Goal: Transaction & Acquisition: Purchase product/service

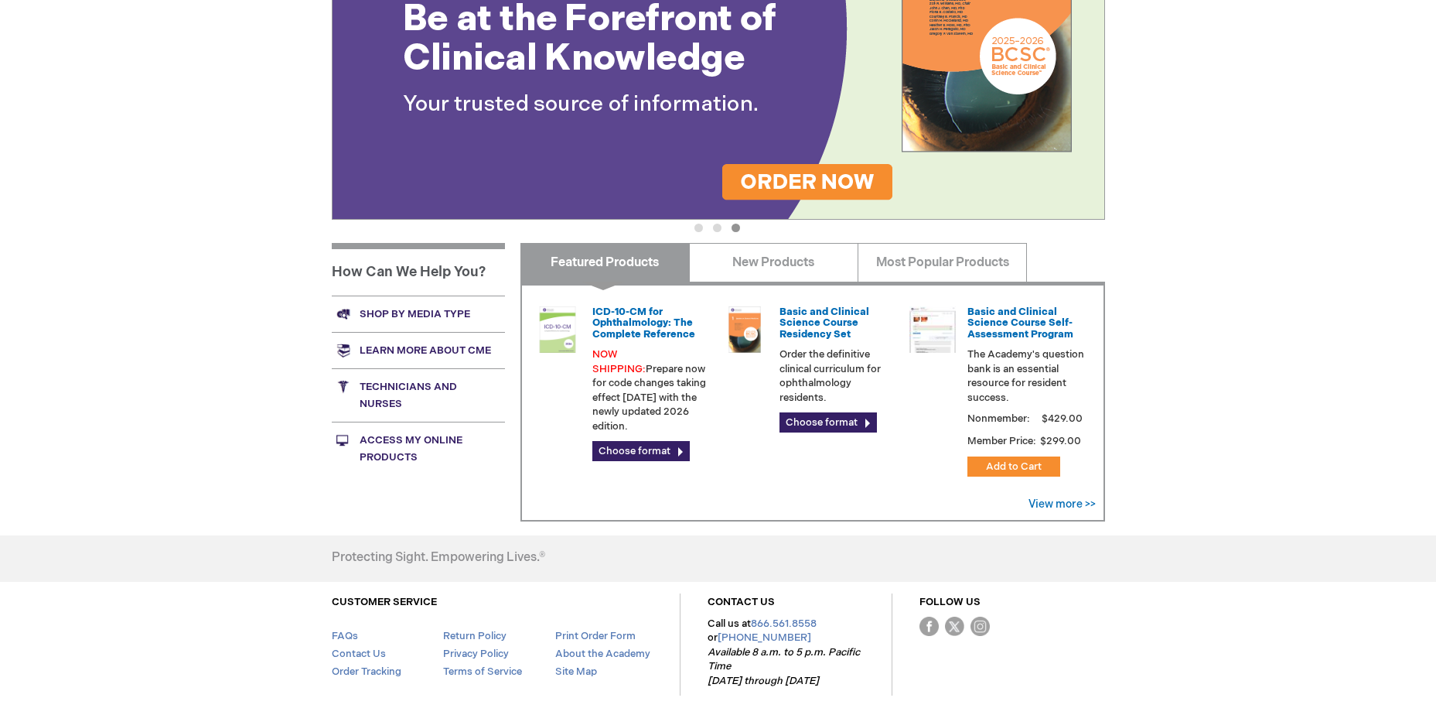
scroll to position [448, 0]
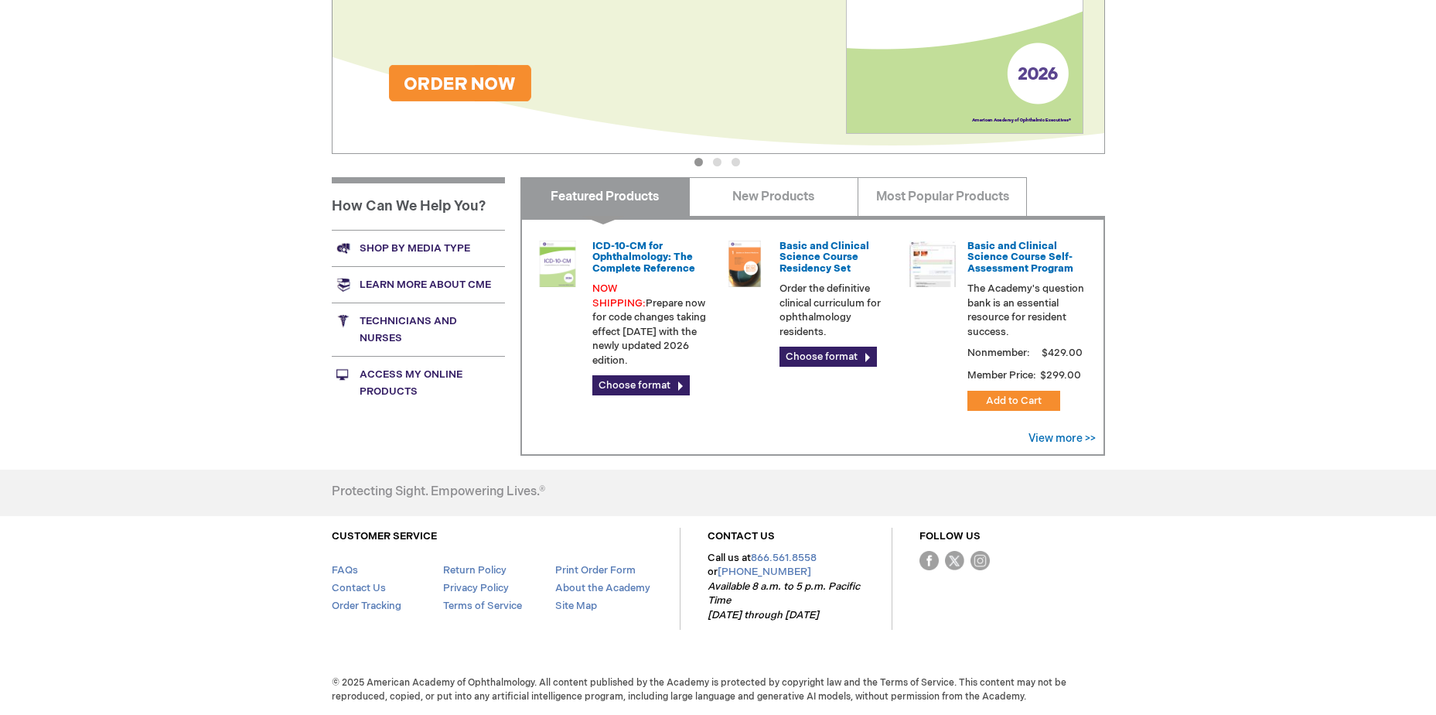
click at [423, 374] on link "Access My Online Products" at bounding box center [418, 382] width 173 height 53
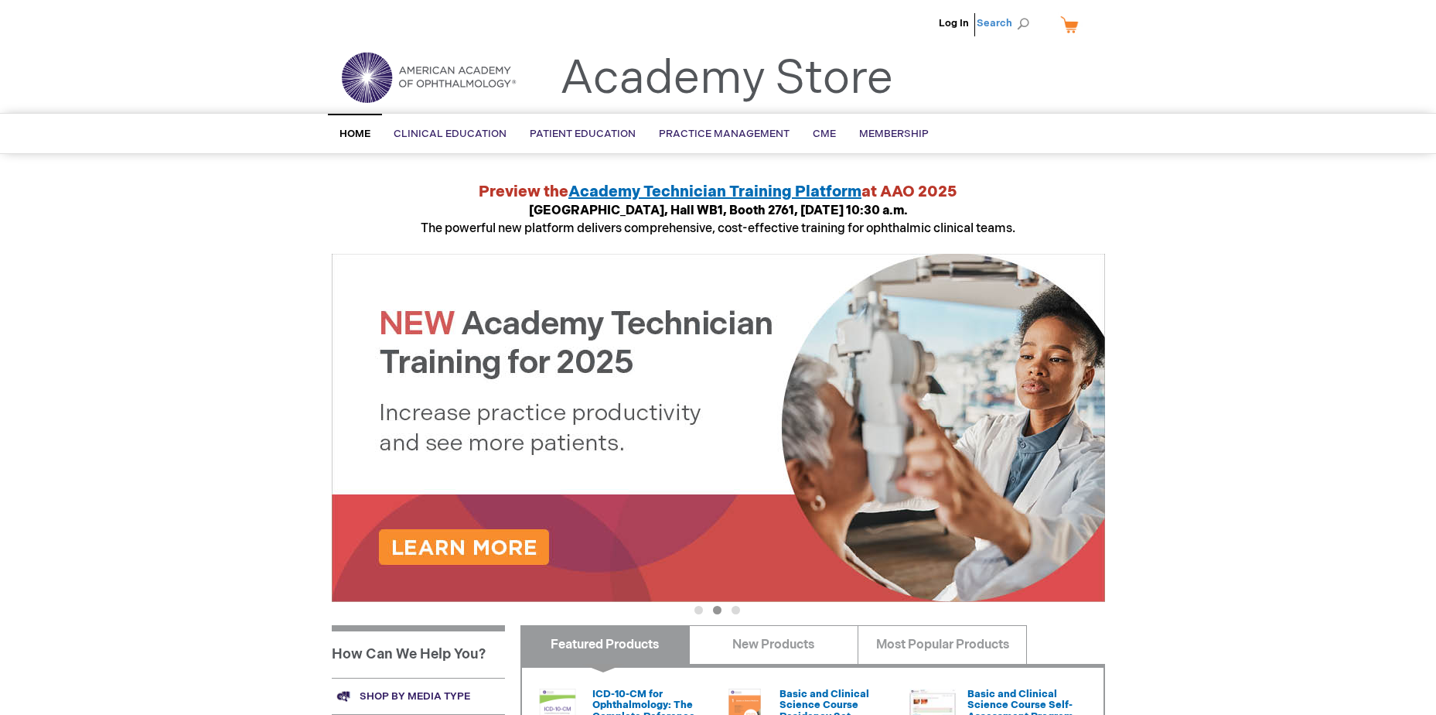
click at [1002, 20] on span "Search" at bounding box center [1006, 23] width 59 height 31
paste input "0120009u"
type input "0120009u"
click at [1017, 12] on button "Search" at bounding box center [1023, 24] width 12 height 25
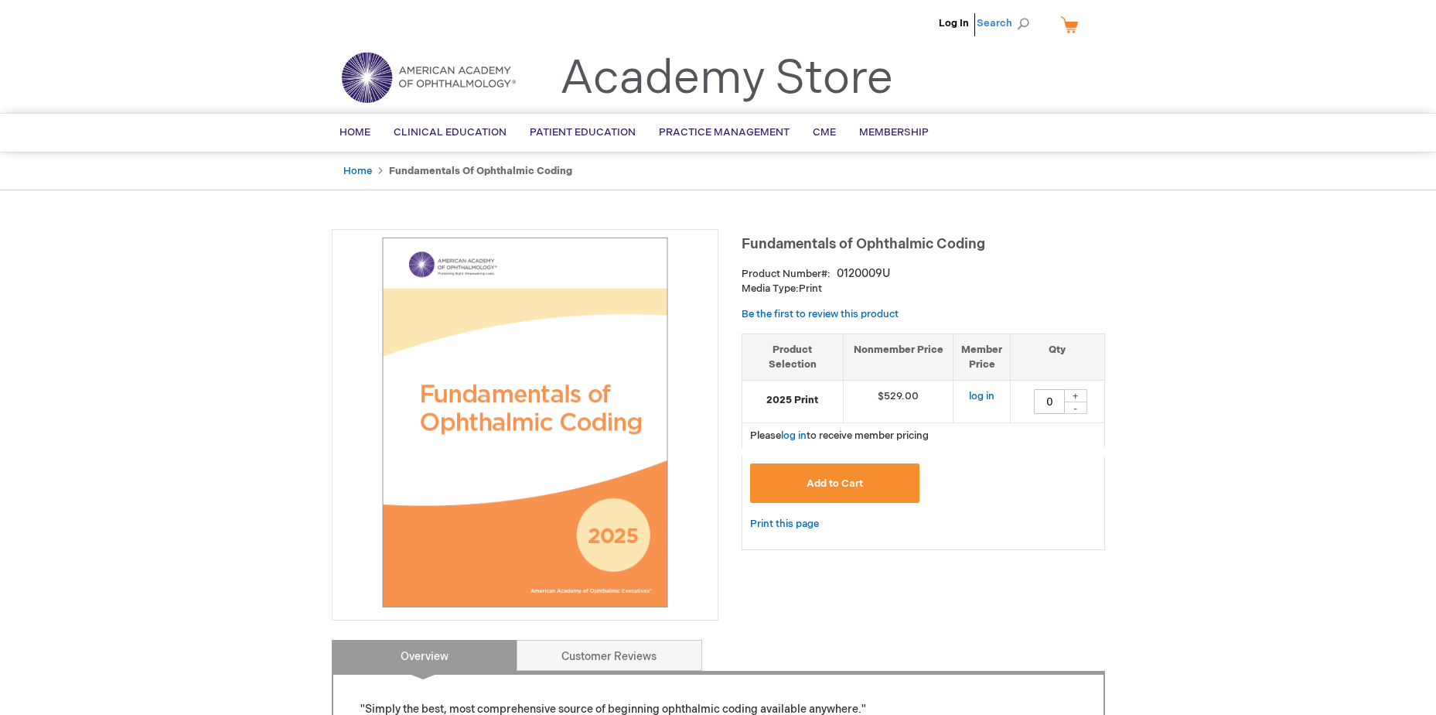
click at [990, 21] on span "Search" at bounding box center [1006, 23] width 59 height 31
paste input "0120008u"
type input "0120008u"
click at [1017, 12] on button "Search" at bounding box center [1023, 24] width 12 height 25
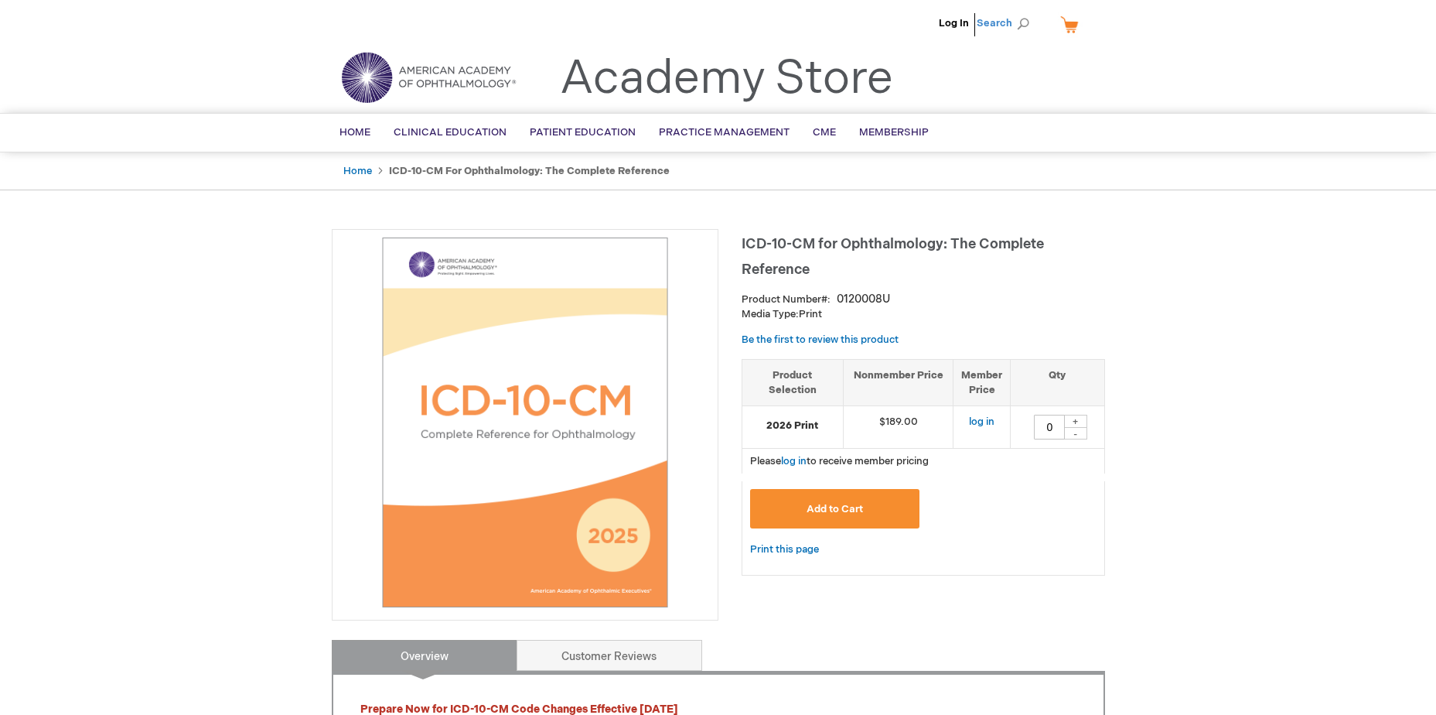
click at [1003, 21] on span "Search" at bounding box center [1006, 23] width 59 height 31
click at [962, 28] on input "Search" at bounding box center [934, 24] width 160 height 25
paste input "CODNGU"
type input "CODNGU"
click at [1017, 12] on button "Search" at bounding box center [1023, 24] width 12 height 25
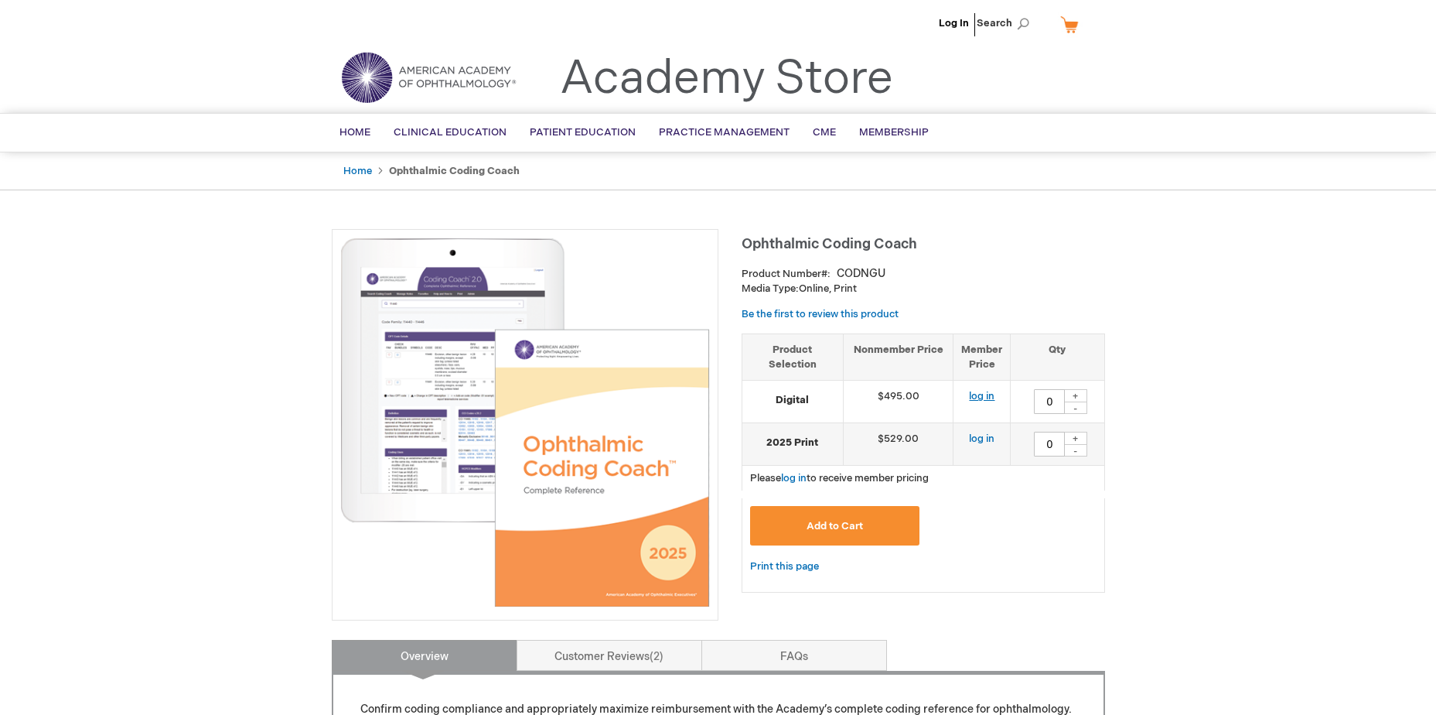
click at [980, 394] on link "log in" at bounding box center [982, 396] width 26 height 12
click at [1076, 396] on div "+" at bounding box center [1075, 395] width 23 height 13
type input "1"
click at [418, 363] on img at bounding box center [525, 422] width 370 height 370
click at [557, 426] on img at bounding box center [525, 422] width 370 height 370
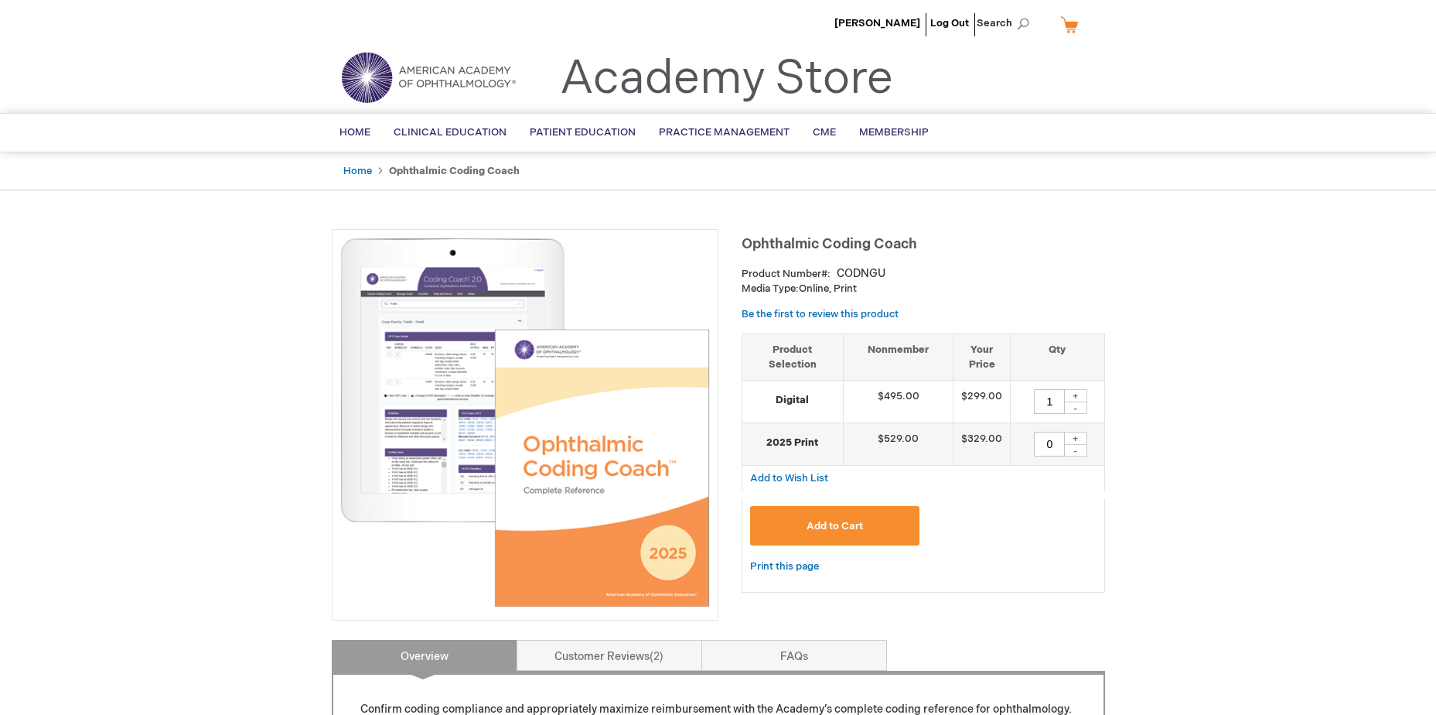
click at [874, 523] on button "Add to Cart" at bounding box center [835, 525] width 170 height 39
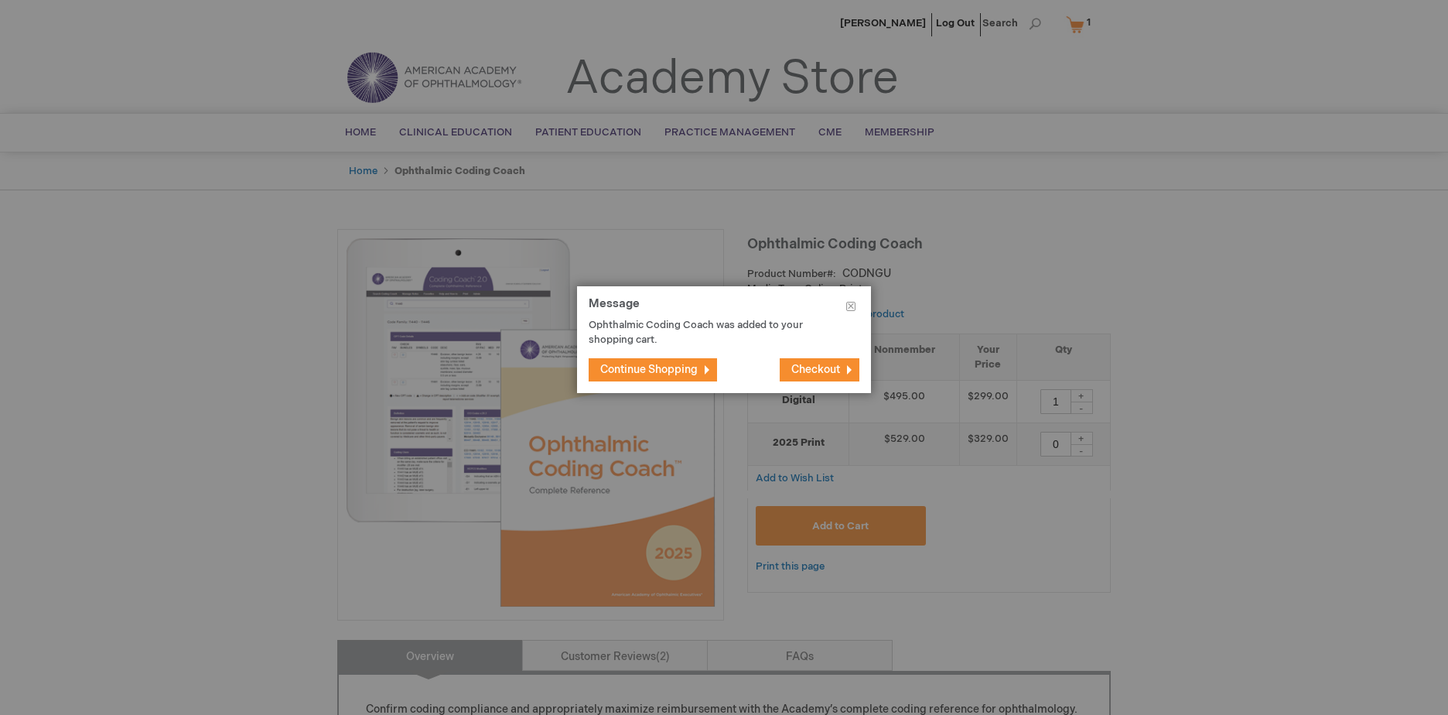
click at [695, 367] on span "Continue Shopping" at bounding box center [648, 369] width 97 height 13
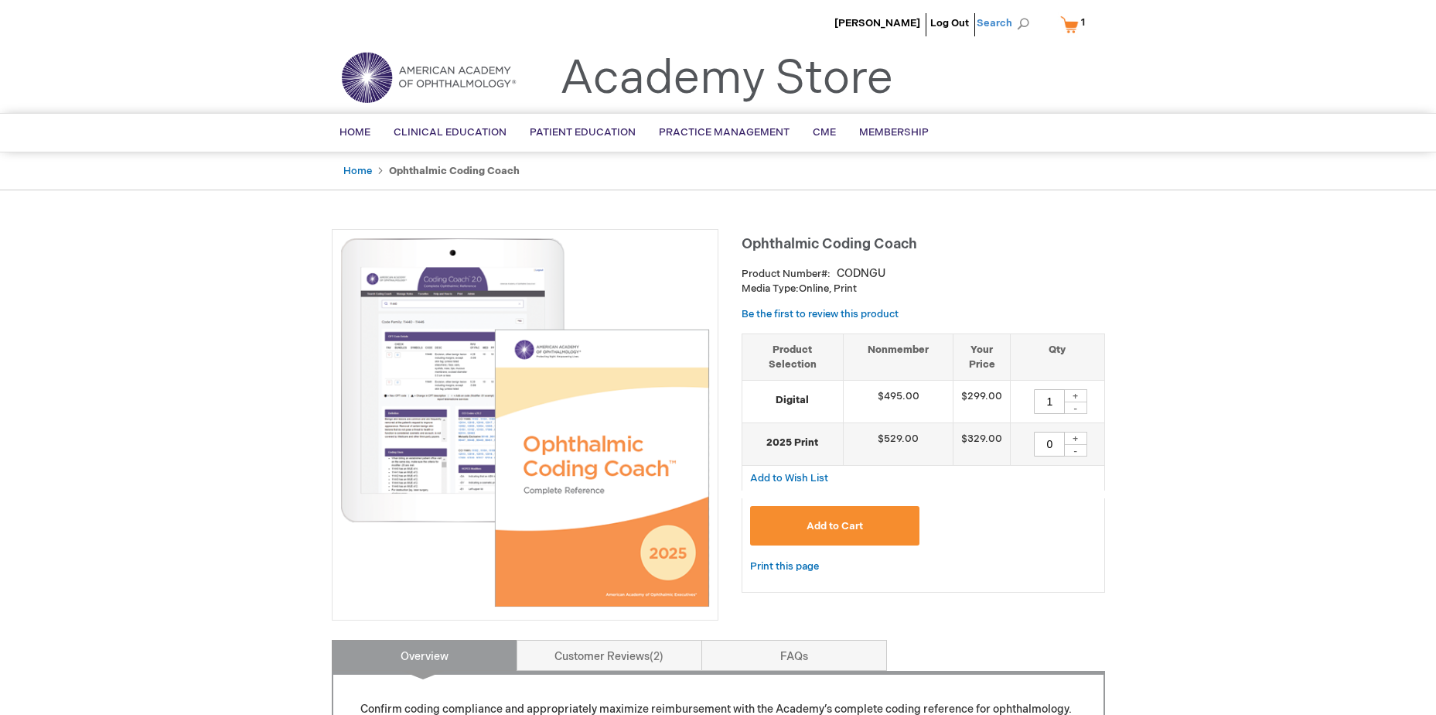
click at [1014, 28] on span "Search" at bounding box center [1006, 23] width 59 height 31
click at [964, 23] on input "Search" at bounding box center [934, 24] width 160 height 25
paste input "0120008u"
type input "0120008u"
click at [1017, 12] on button "Search" at bounding box center [1023, 24] width 12 height 25
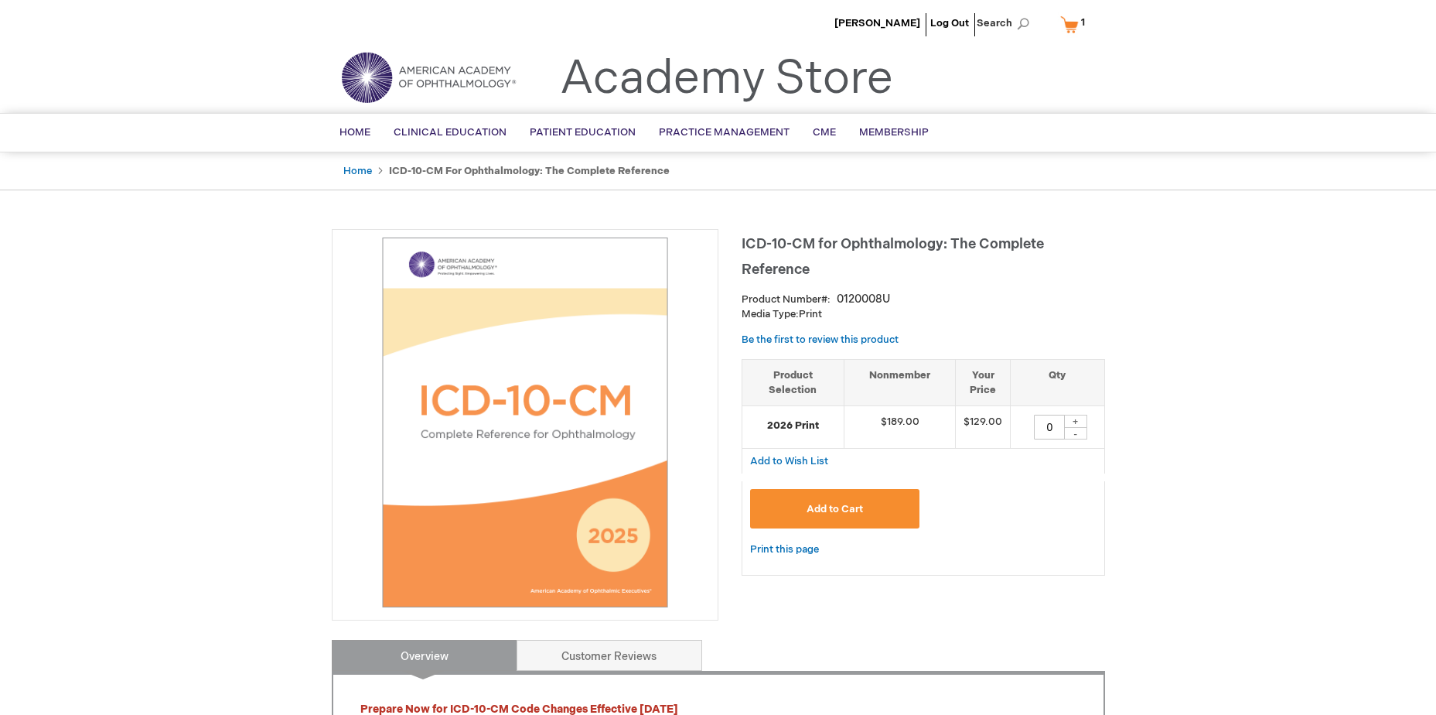
click at [1077, 418] on div "+" at bounding box center [1075, 420] width 23 height 13
type input "1"
click at [848, 495] on button "Add to Cart" at bounding box center [835, 508] width 170 height 39
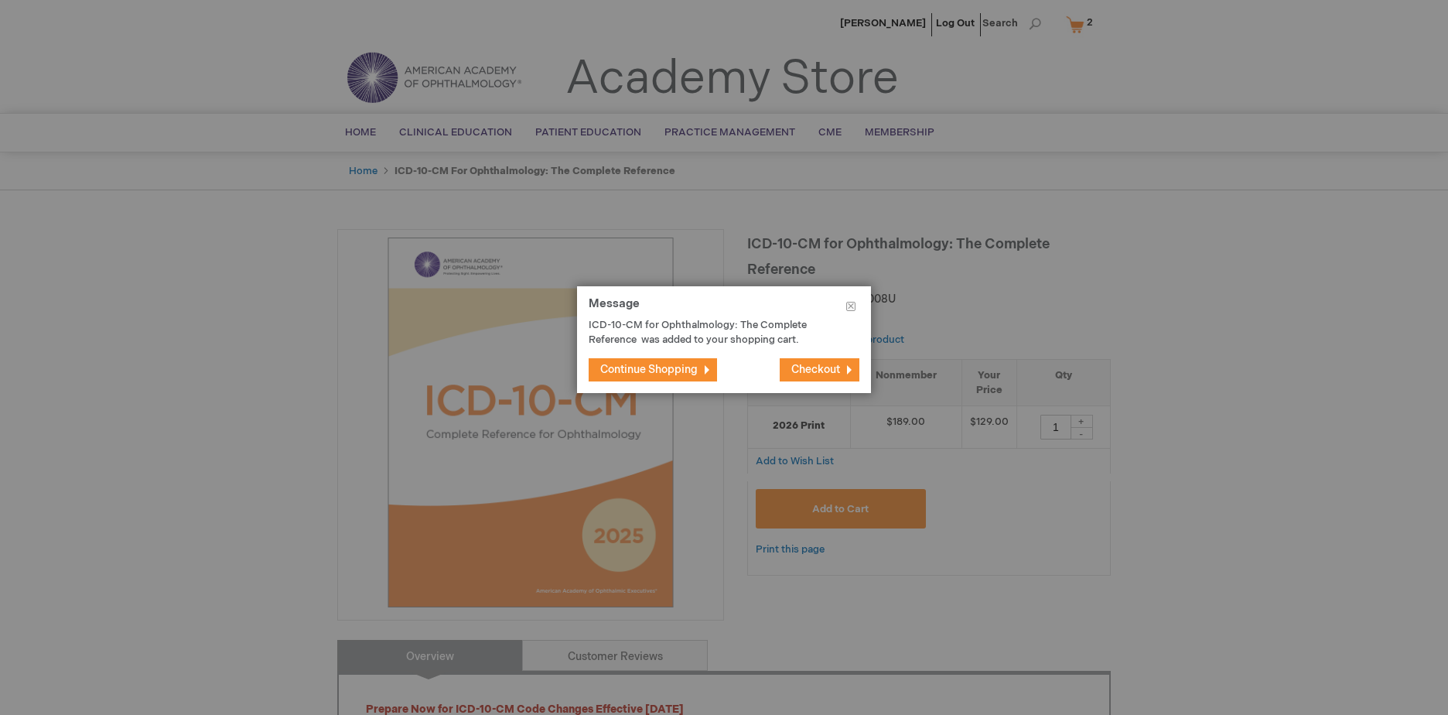
click at [682, 374] on span "Continue Shopping" at bounding box center [648, 369] width 97 height 13
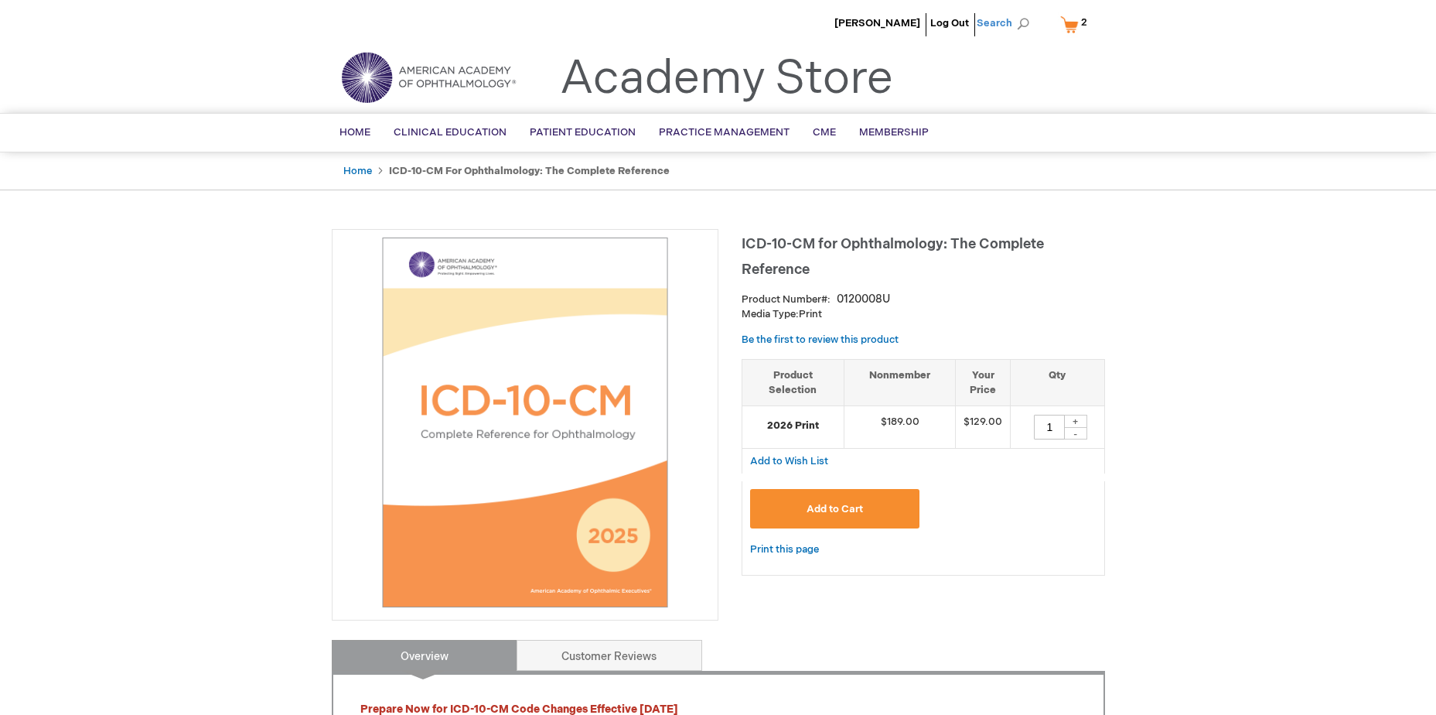
click at [1014, 22] on span "Search" at bounding box center [1006, 23] width 59 height 31
click at [951, 26] on input "Search" at bounding box center [934, 24] width 160 height 25
paste input "0120009u"
type input "0120009u"
click at [1017, 12] on button "Search" at bounding box center [1023, 24] width 12 height 25
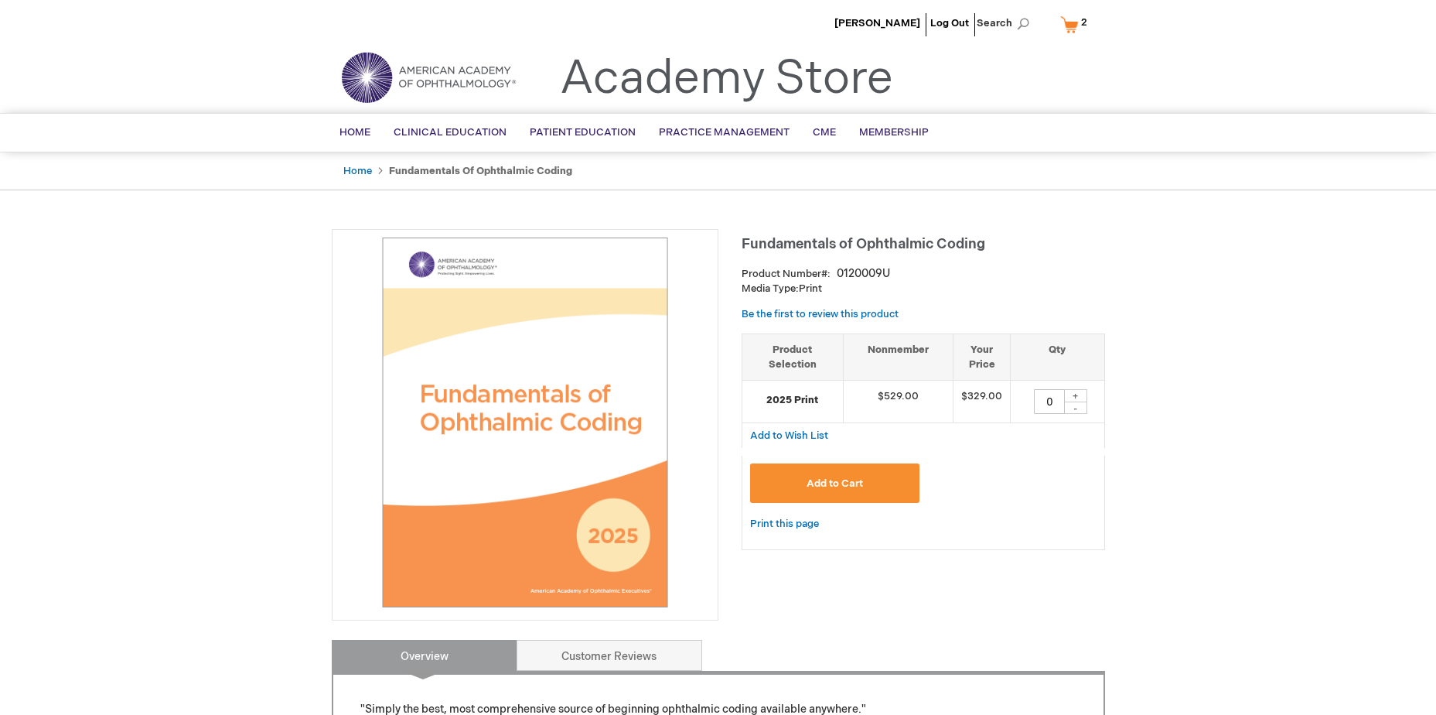
click at [1076, 394] on div "+" at bounding box center [1075, 395] width 23 height 13
type input "1"
click at [861, 476] on button "Add to Cart" at bounding box center [835, 482] width 170 height 39
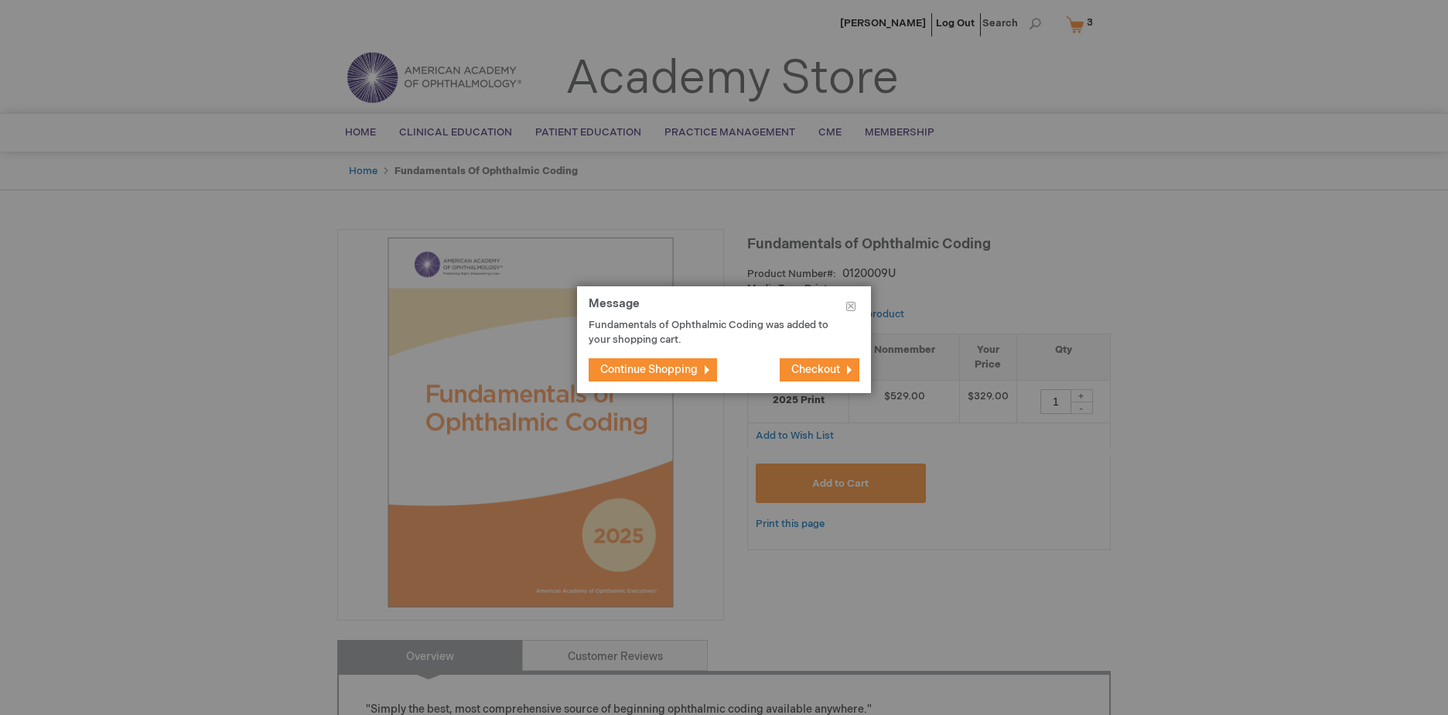
click at [684, 370] on span "Continue Shopping" at bounding box center [648, 369] width 97 height 13
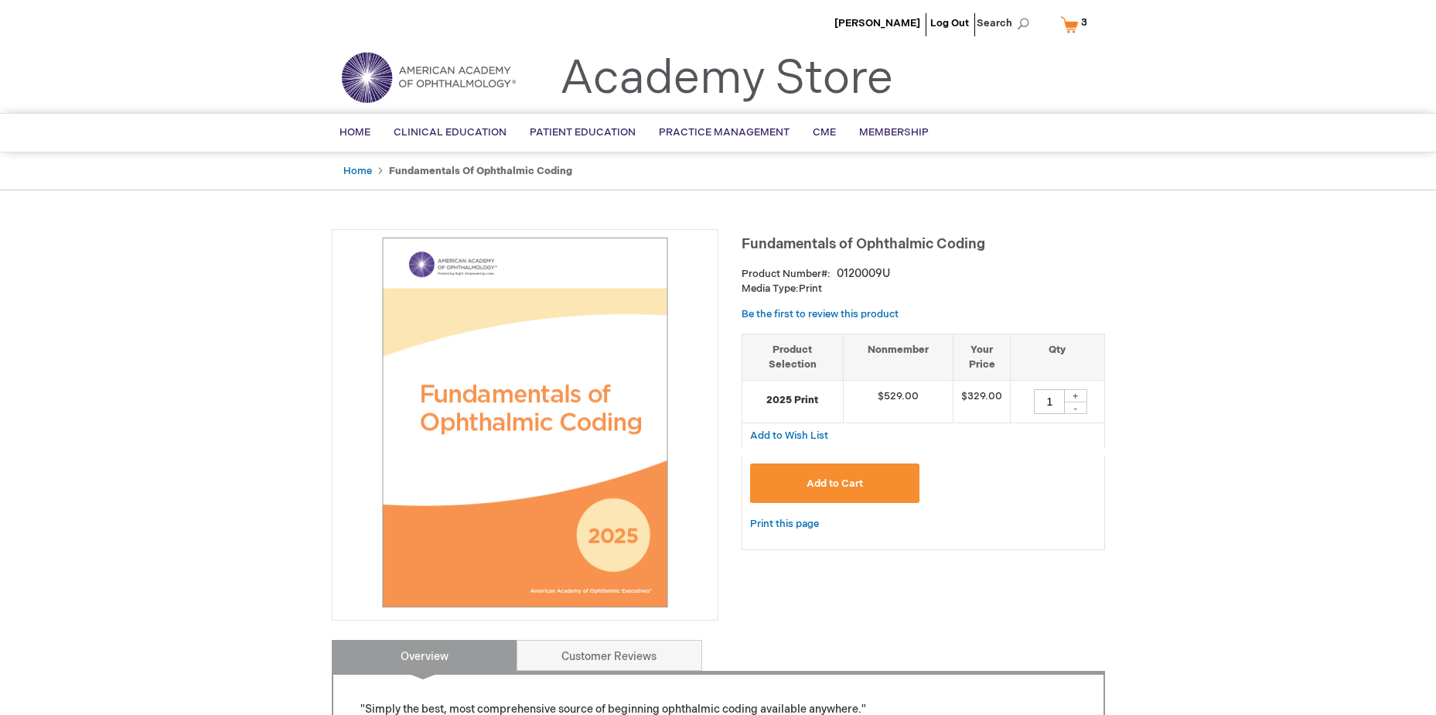
click at [1080, 26] on span "3 3 items" at bounding box center [1084, 22] width 11 height 19
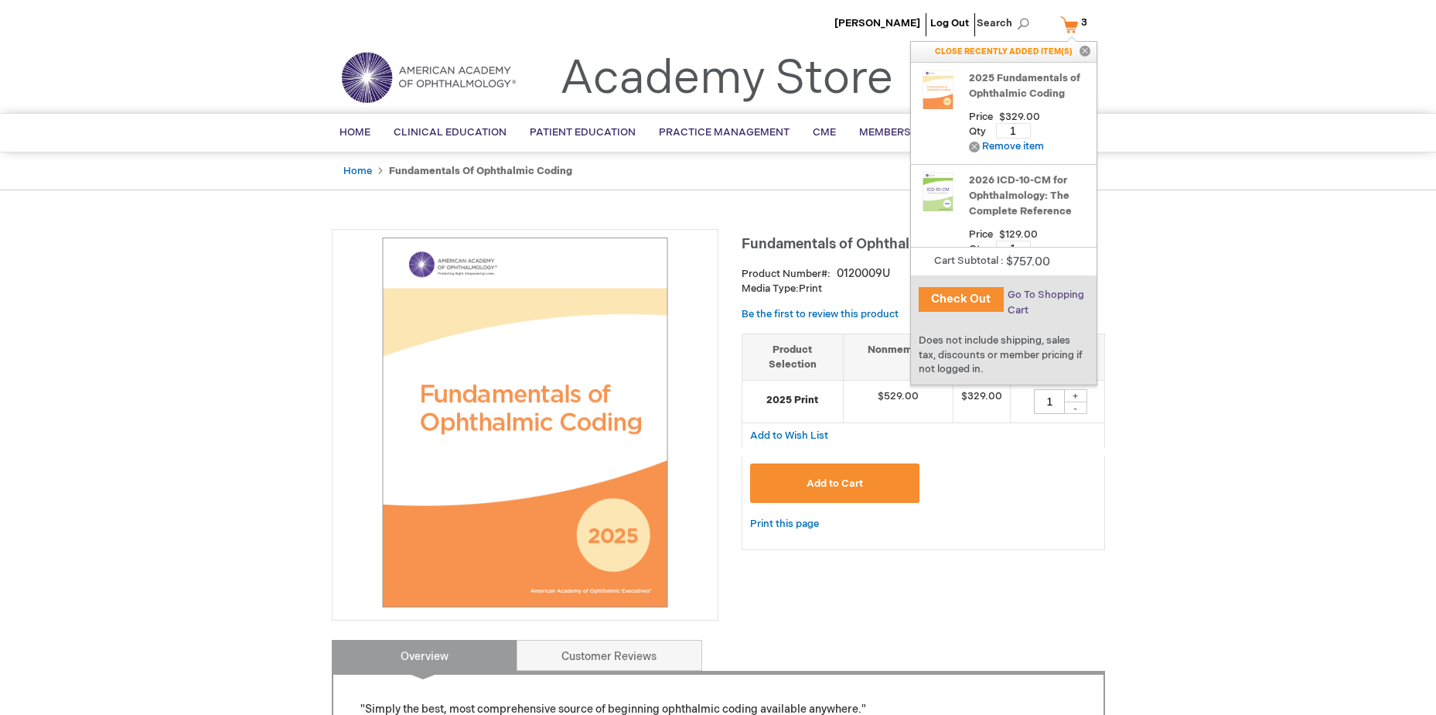
click at [1035, 298] on span "Go To Shopping Cart" at bounding box center [1046, 302] width 77 height 28
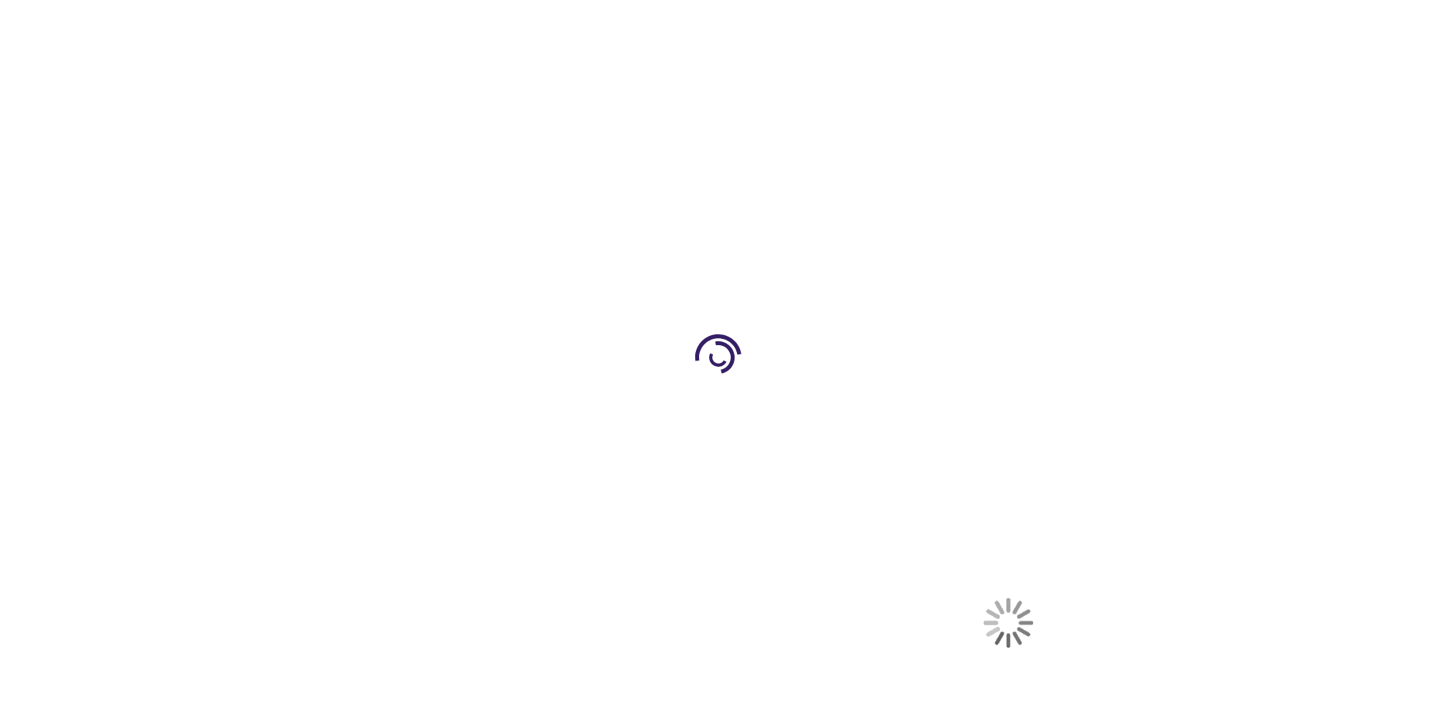
select select "US"
select select "14"
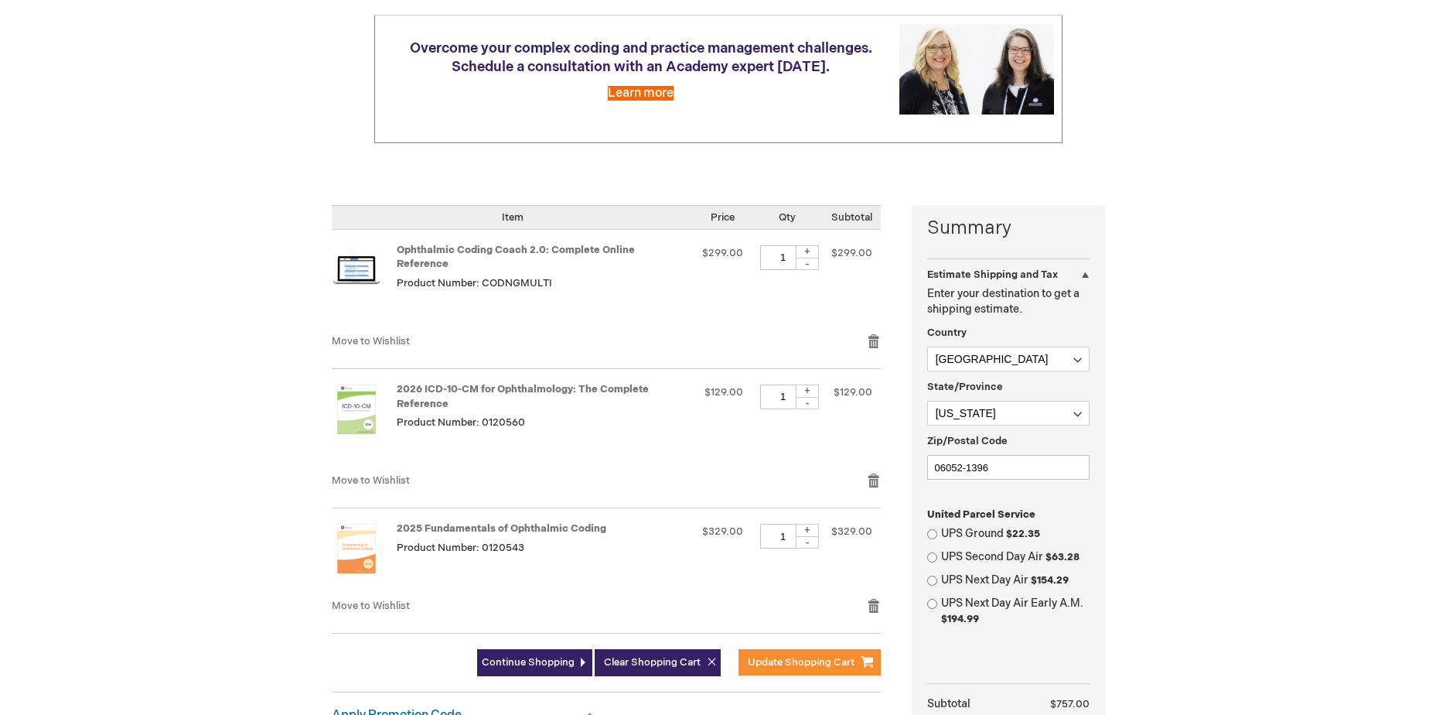
scroll to position [155, 0]
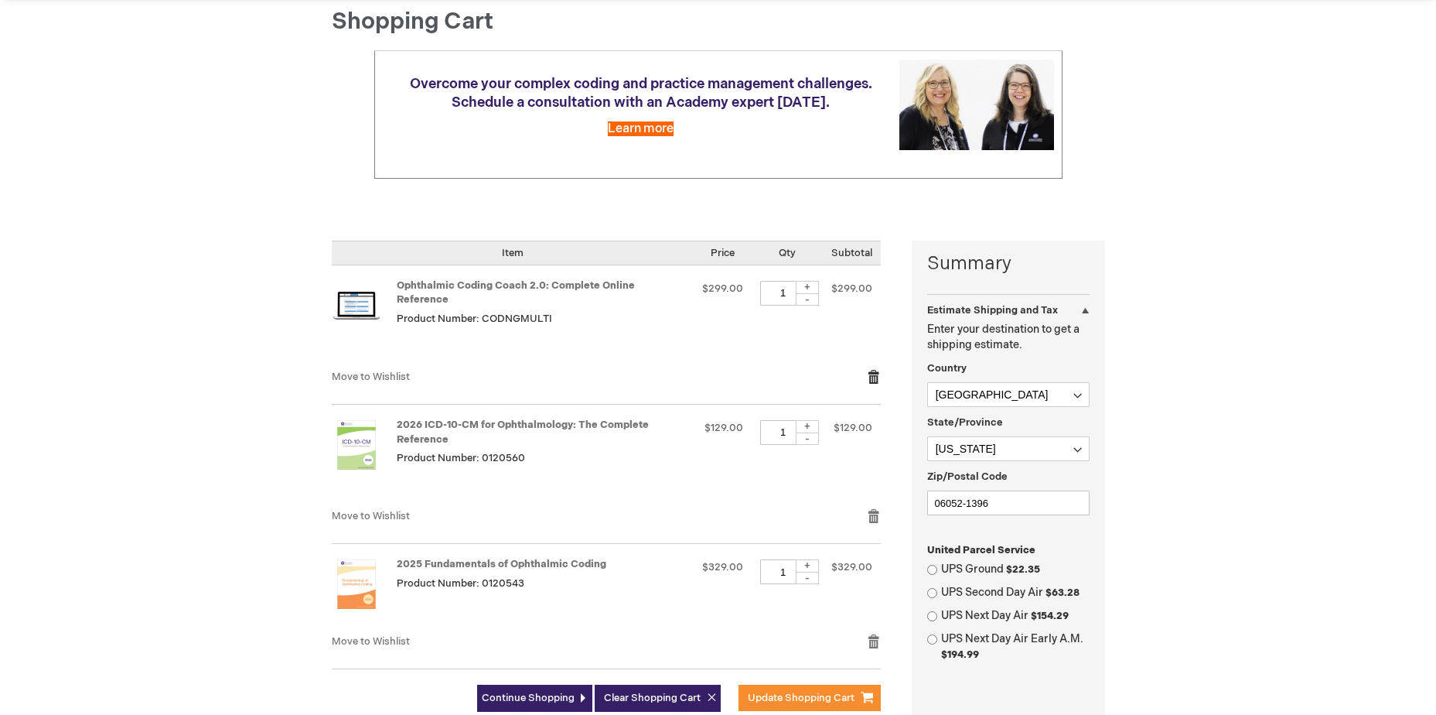
click at [873, 369] on link "Remove item" at bounding box center [874, 376] width 14 height 15
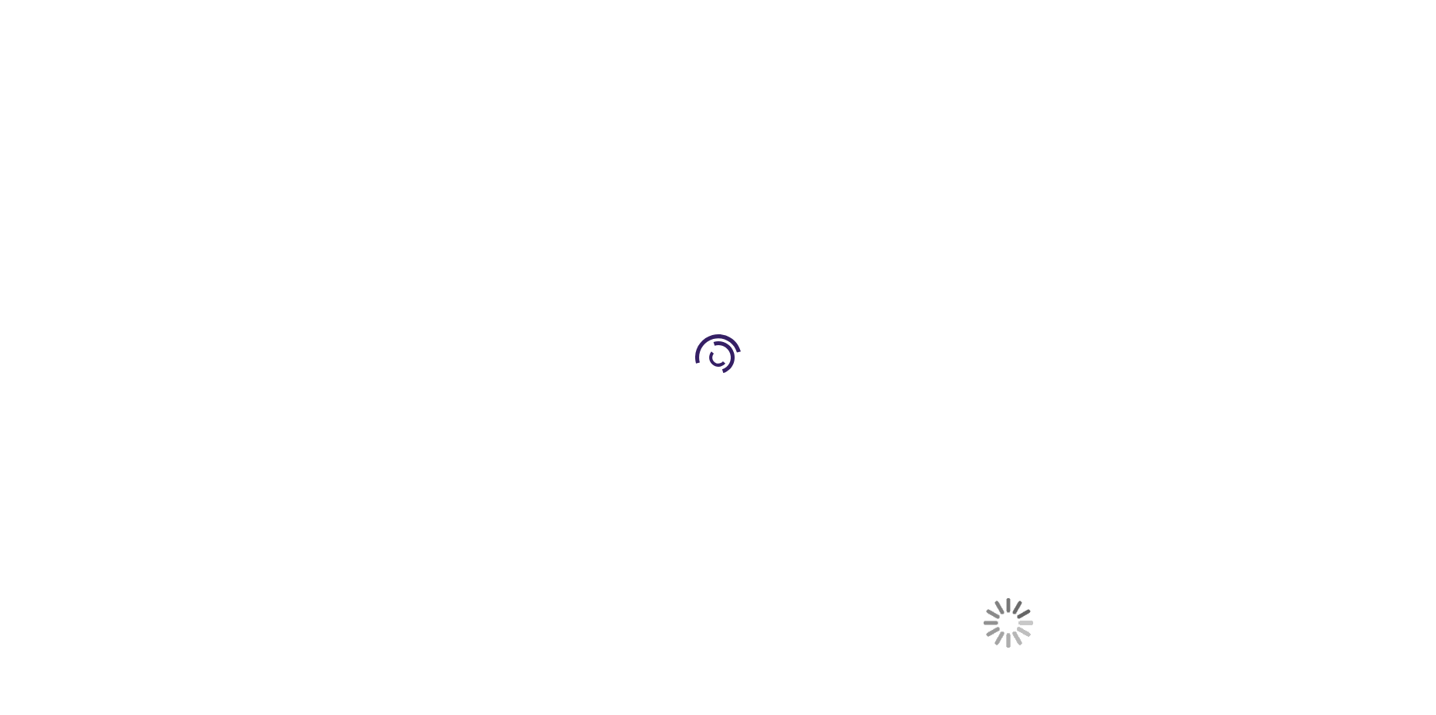
select select "US"
select select "14"
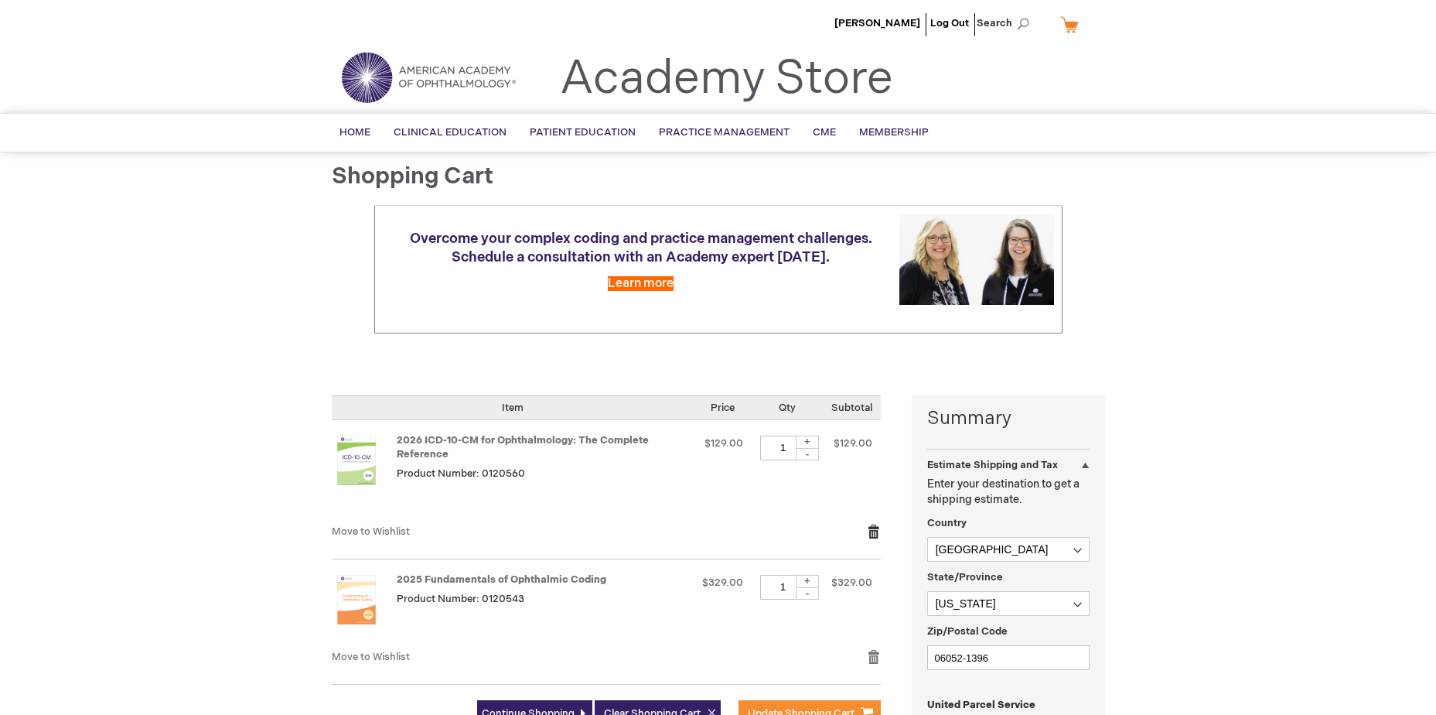
click at [872, 531] on link "Remove item" at bounding box center [874, 531] width 14 height 15
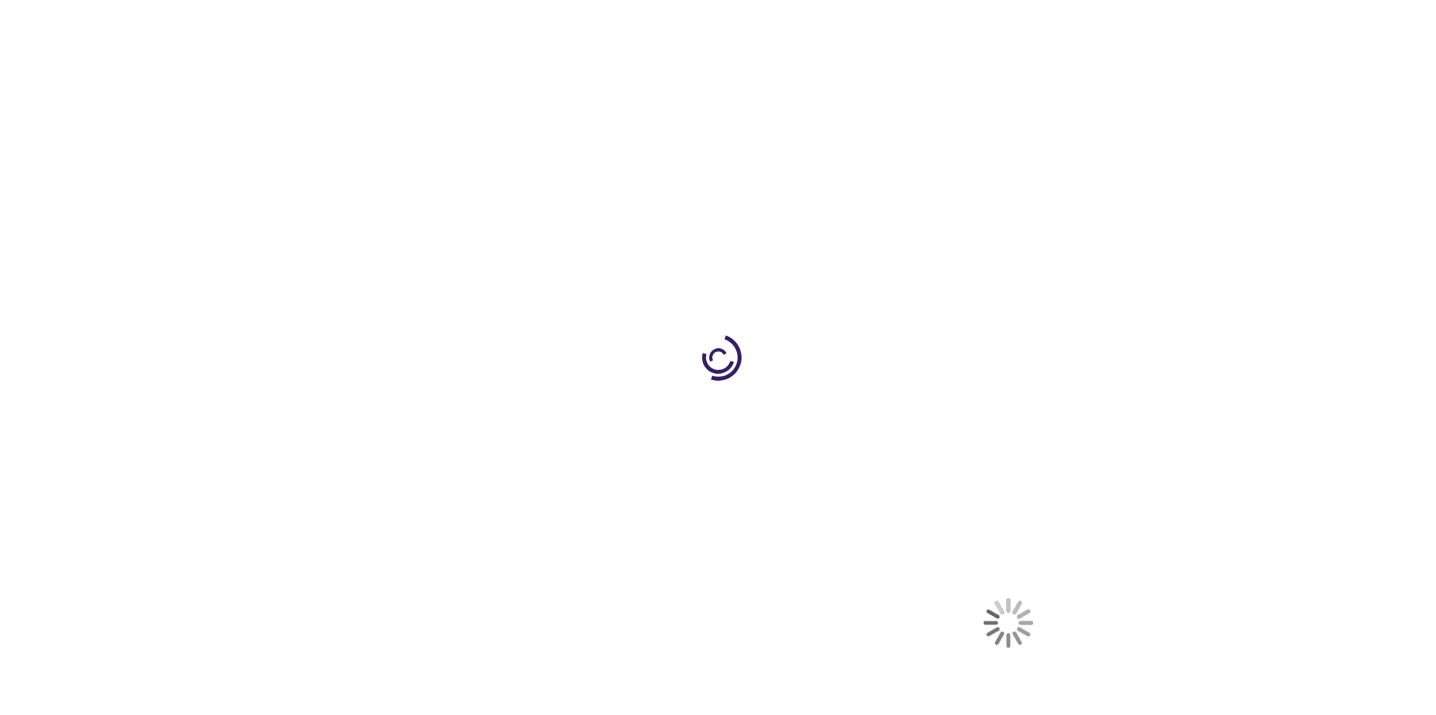
select select "US"
select select "14"
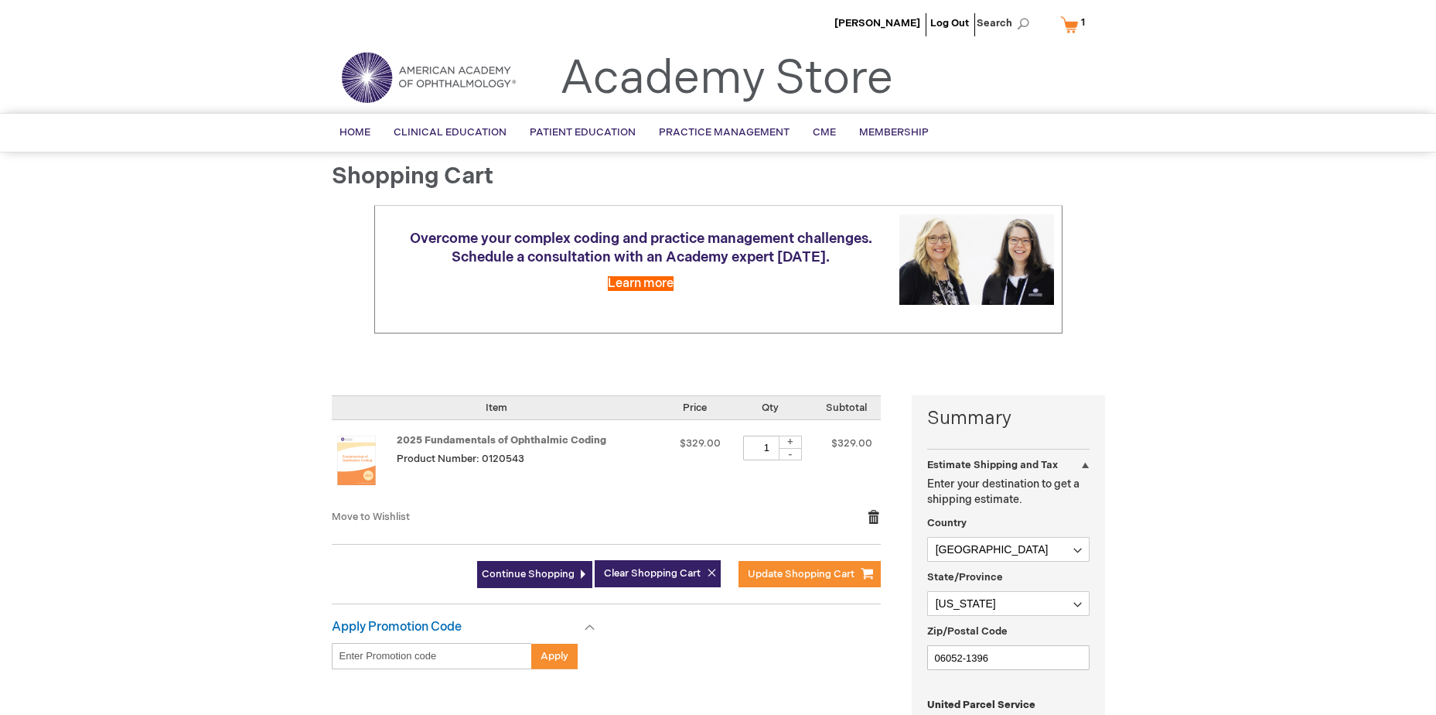
click at [875, 510] on link "Remove item" at bounding box center [874, 516] width 14 height 15
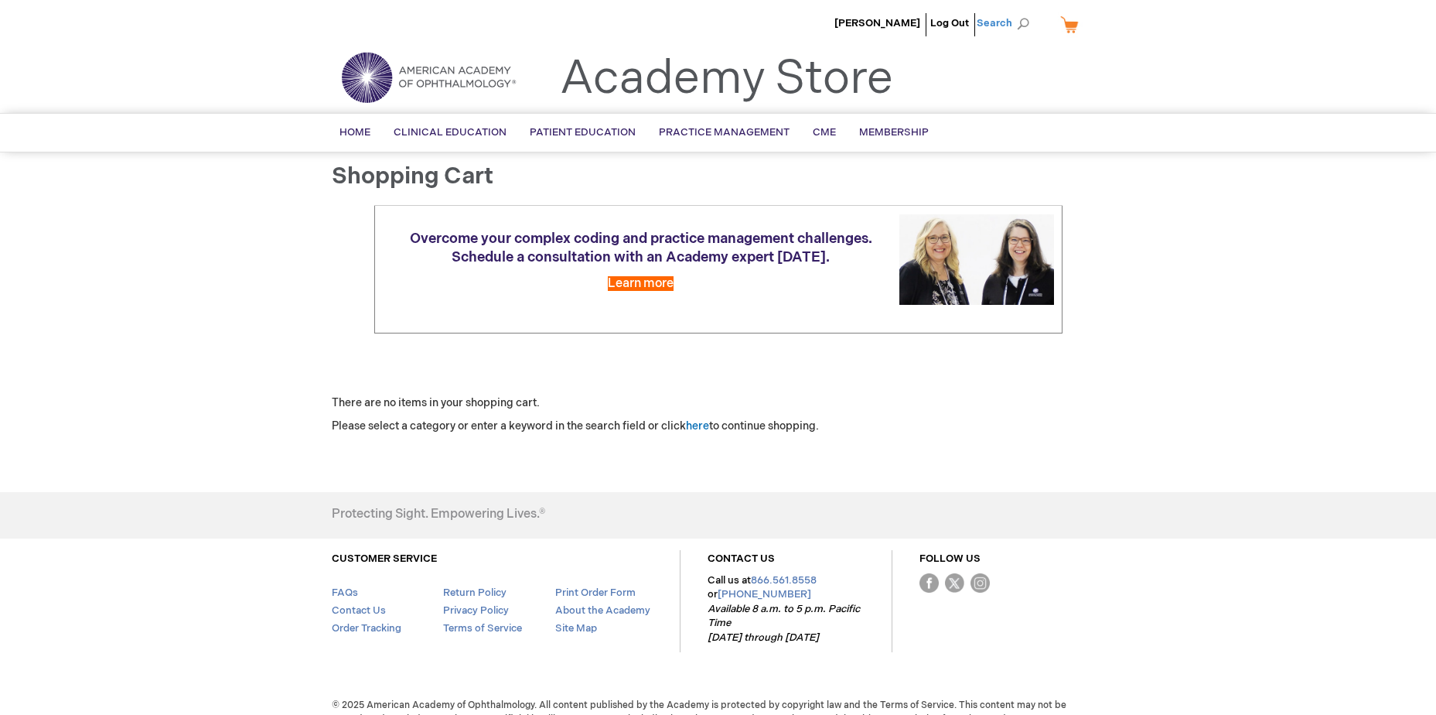
click at [1007, 28] on span "Search" at bounding box center [1006, 23] width 59 height 31
click at [937, 17] on input "Search" at bounding box center [934, 24] width 160 height 25
paste input "CODNGU"
type input "CODNGU"
click at [1017, 12] on button "Search" at bounding box center [1023, 24] width 12 height 25
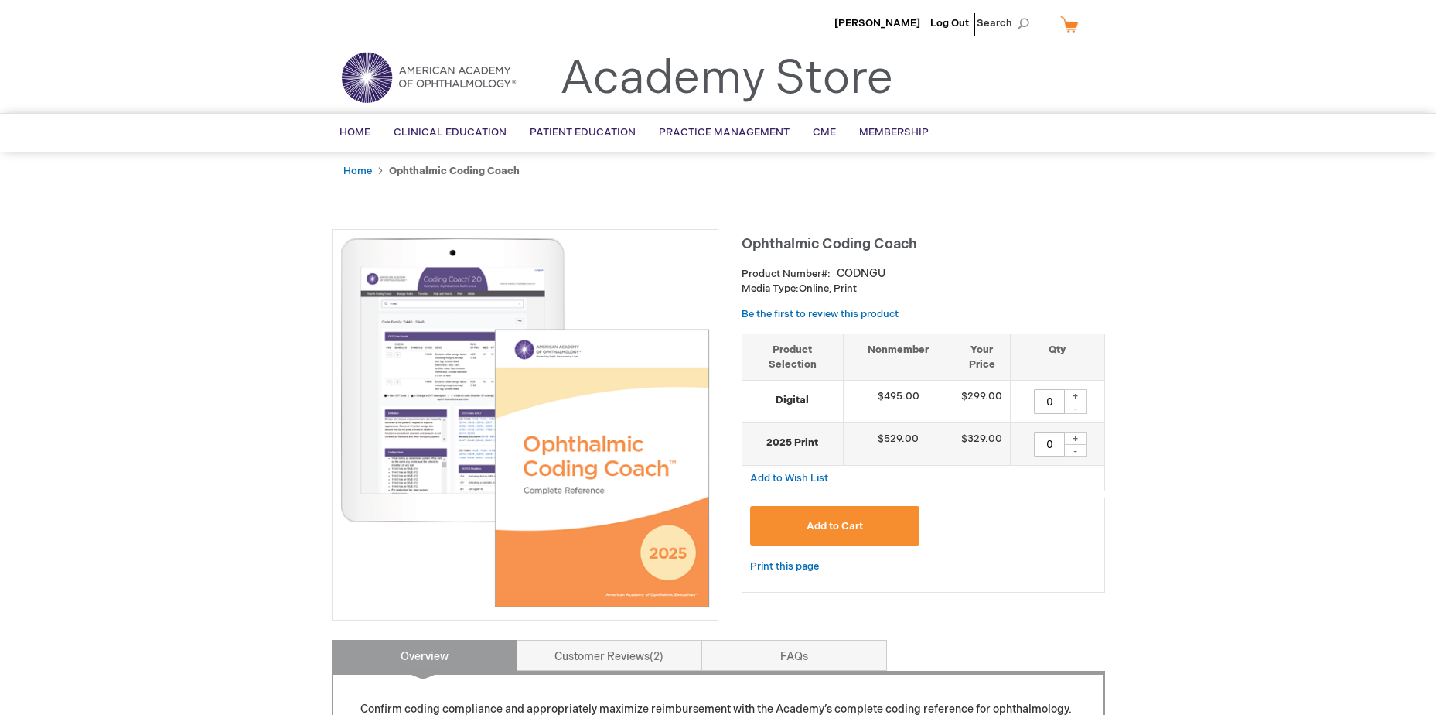
click at [1080, 394] on div "+" at bounding box center [1075, 395] width 23 height 13
type input "1"
click at [879, 525] on button "Add to Cart" at bounding box center [835, 525] width 170 height 39
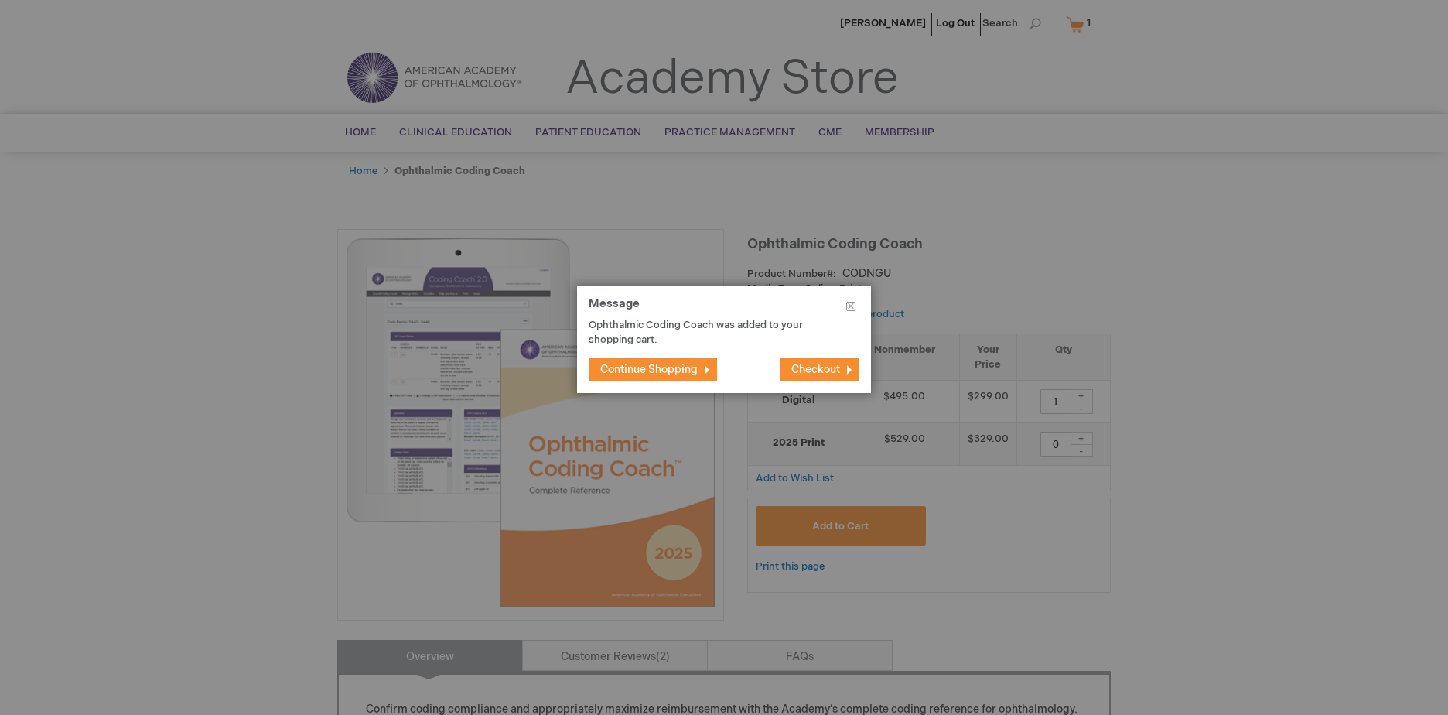
click at [668, 371] on span "Continue Shopping" at bounding box center [648, 369] width 97 height 13
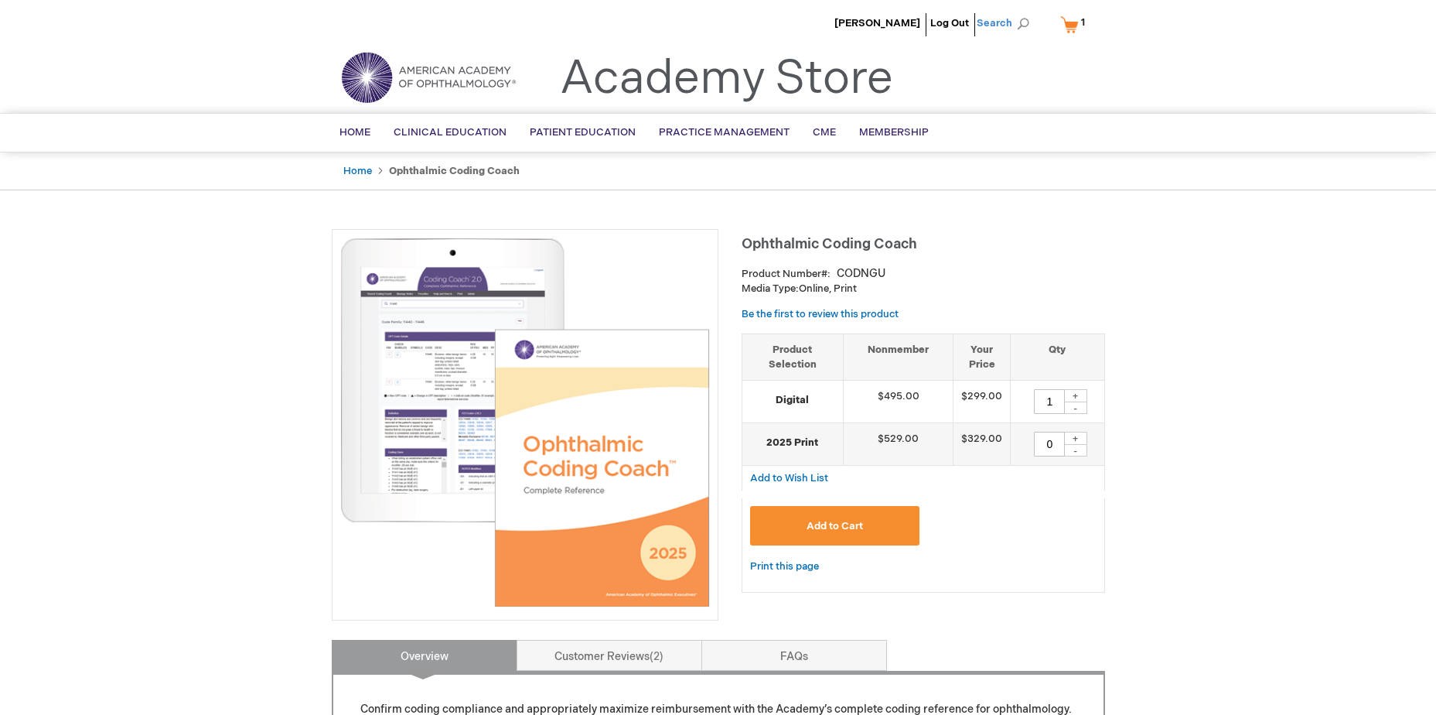
click at [1011, 26] on span "Search" at bounding box center [1006, 23] width 59 height 31
click at [948, 21] on input "Search" at bounding box center [934, 24] width 160 height 25
paste input "012008U"
type input "012008U"
click at [1017, 12] on button "Search" at bounding box center [1023, 24] width 12 height 25
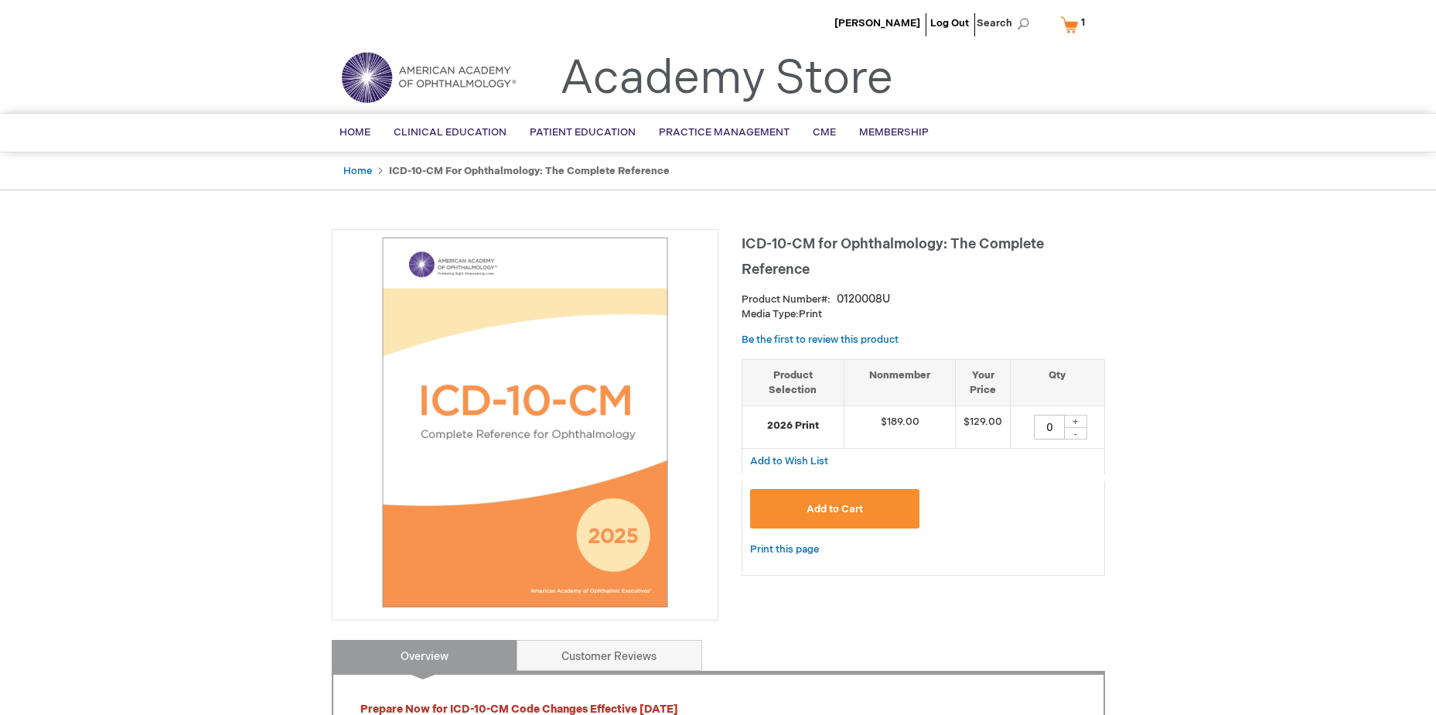
click at [1073, 420] on div "+" at bounding box center [1075, 420] width 23 height 13
type input "1"
click at [896, 501] on button "Add to Cart" at bounding box center [835, 508] width 170 height 39
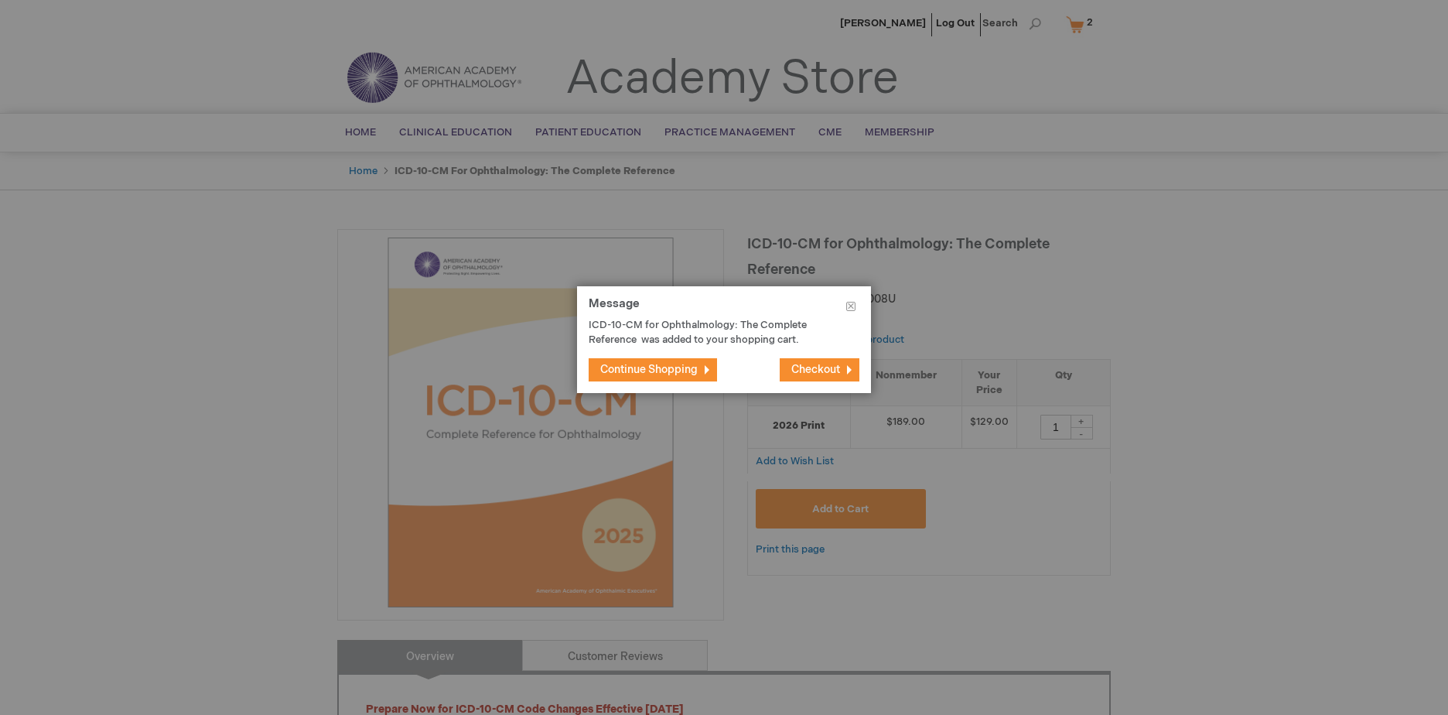
click at [622, 368] on span "Continue Shopping" at bounding box center [648, 369] width 97 height 13
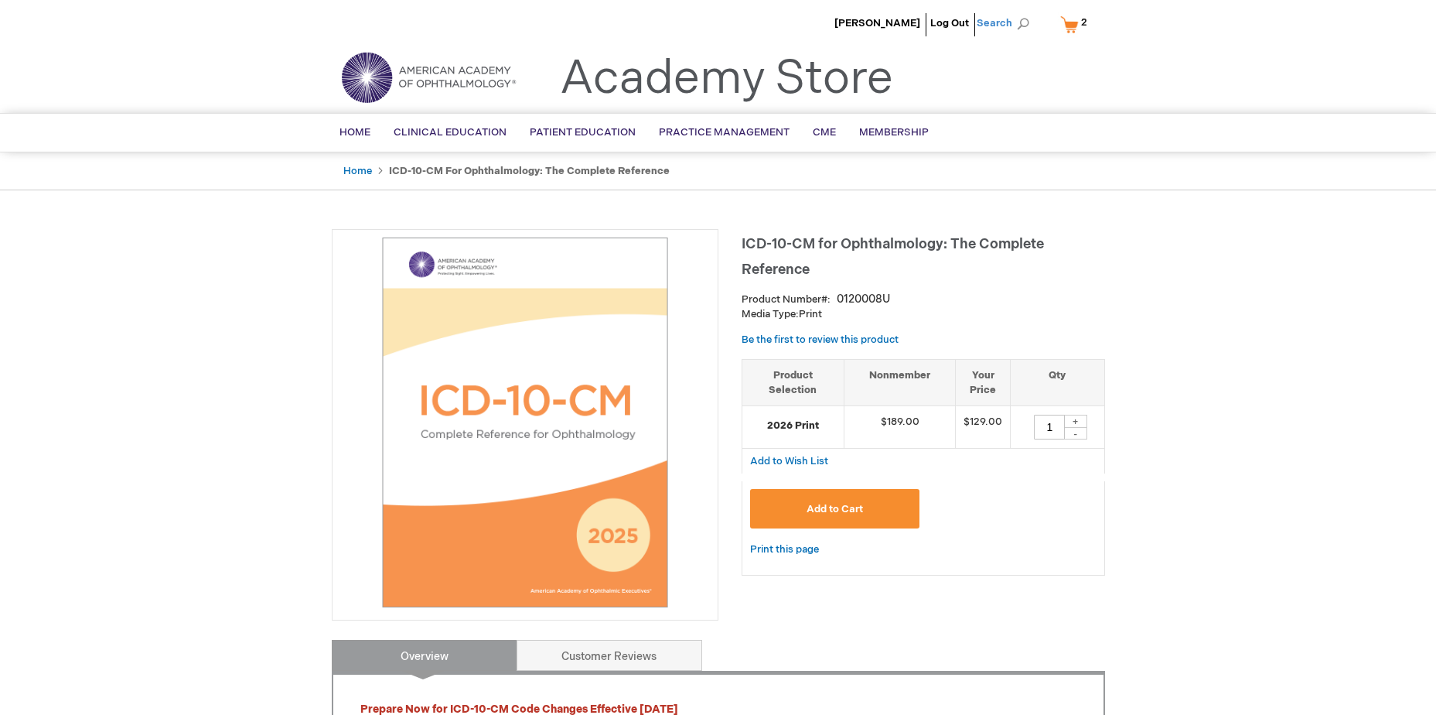
click at [1025, 22] on span "Search" at bounding box center [1006, 23] width 59 height 31
click at [909, 26] on input "Search" at bounding box center [934, 24] width 160 height 25
paste input "0120009U"
type input "0120009U"
click at [1017, 12] on button "Search" at bounding box center [1023, 24] width 12 height 25
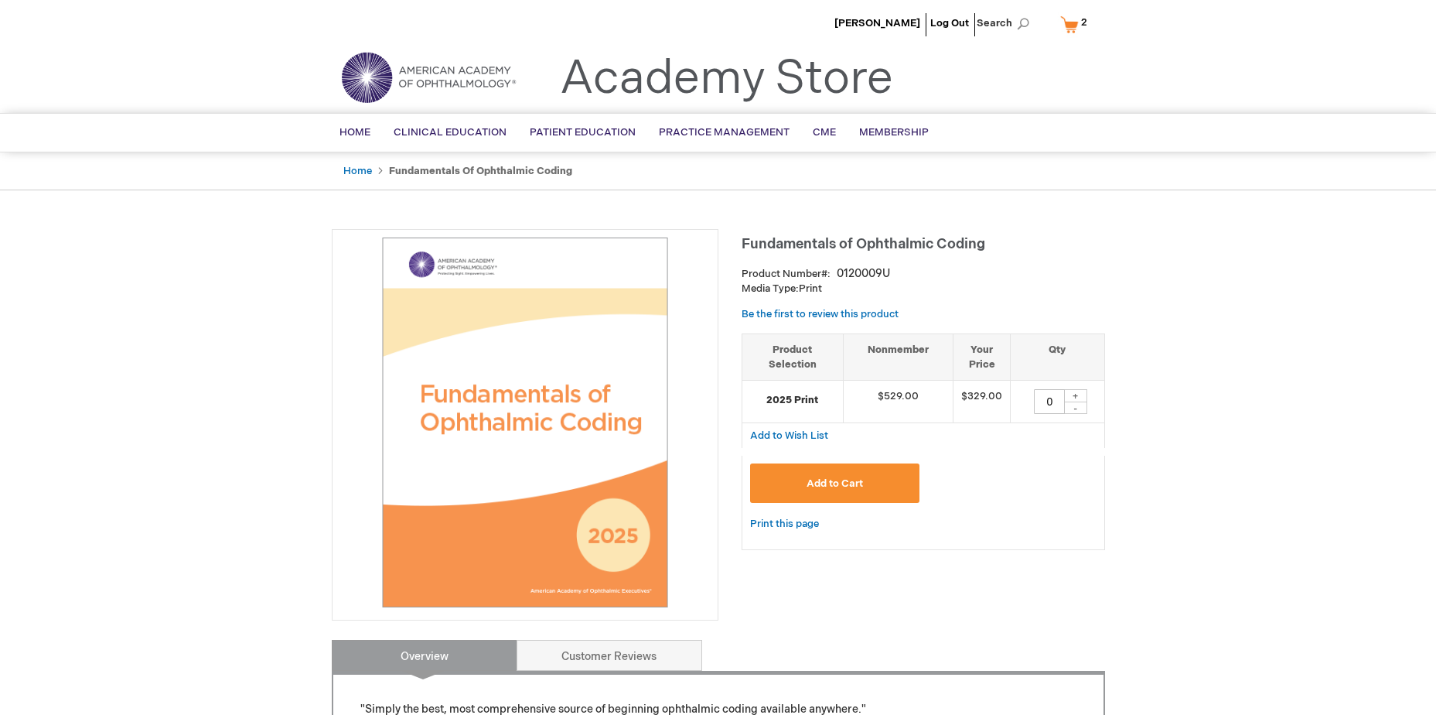
click at [1069, 392] on div "+" at bounding box center [1075, 395] width 23 height 13
type input "1"
click at [885, 474] on button "Add to Cart" at bounding box center [835, 482] width 170 height 39
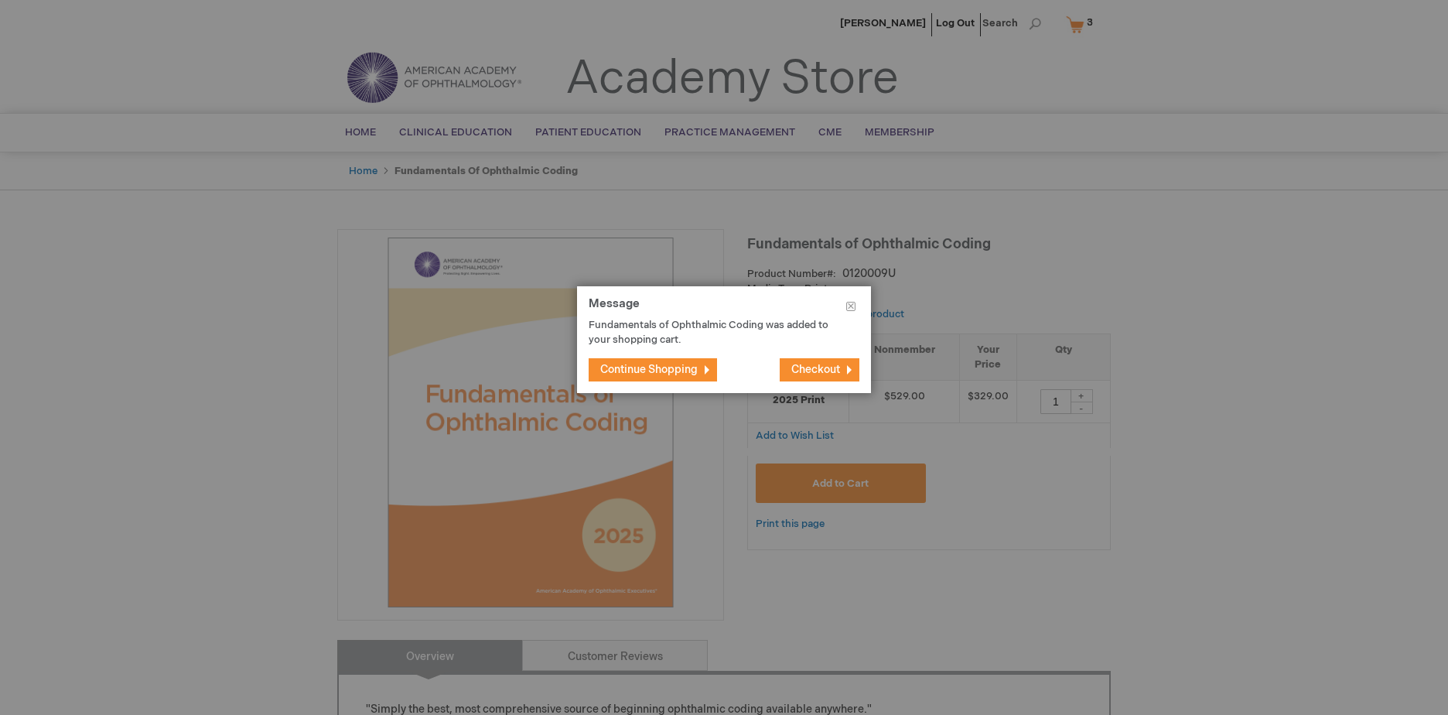
click at [815, 374] on span "Checkout" at bounding box center [815, 369] width 49 height 13
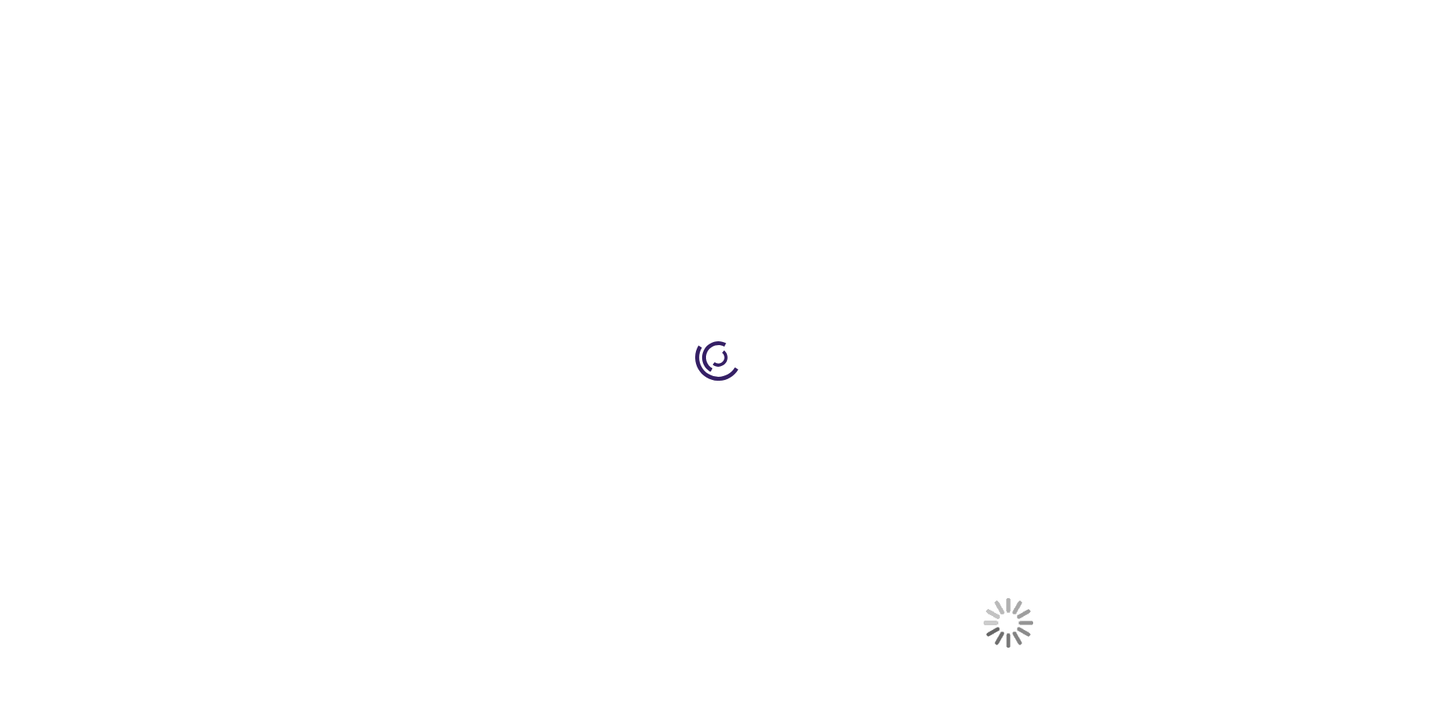
select select "US"
select select "14"
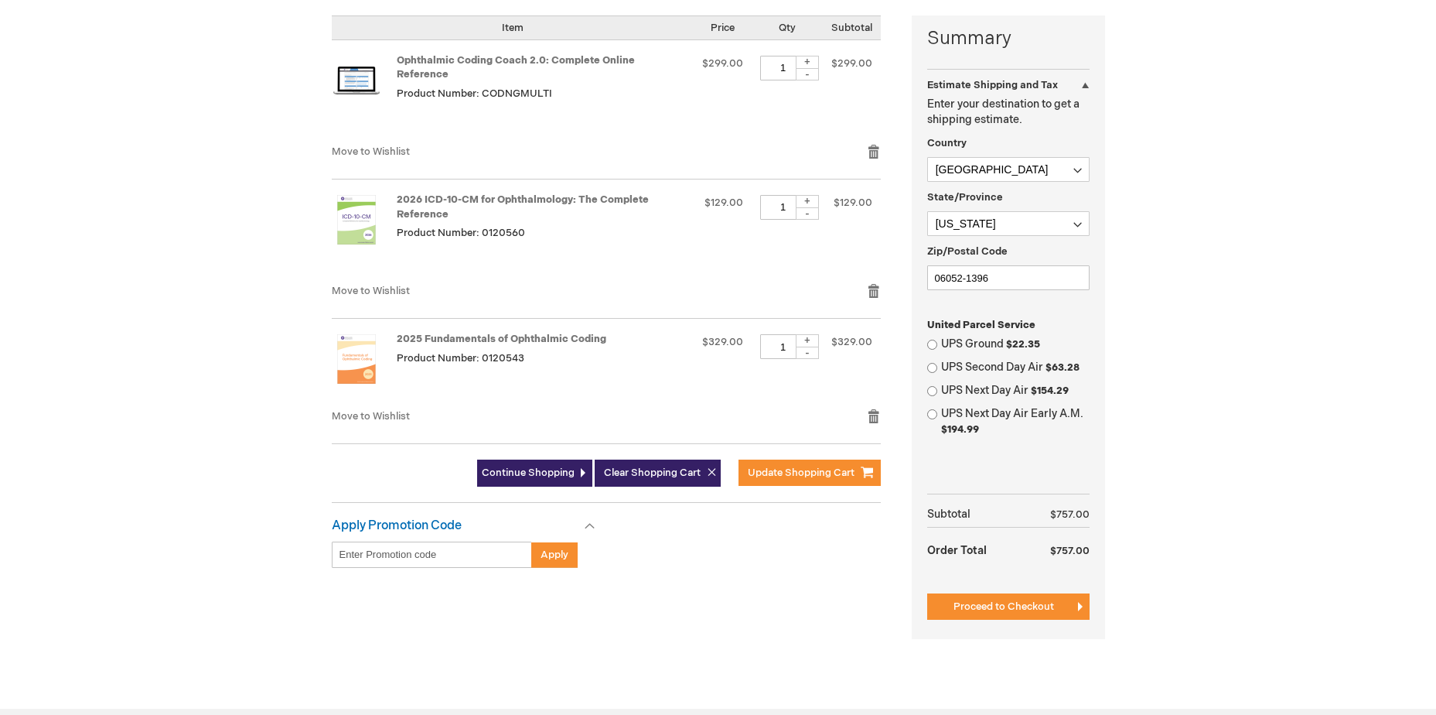
scroll to position [387, 0]
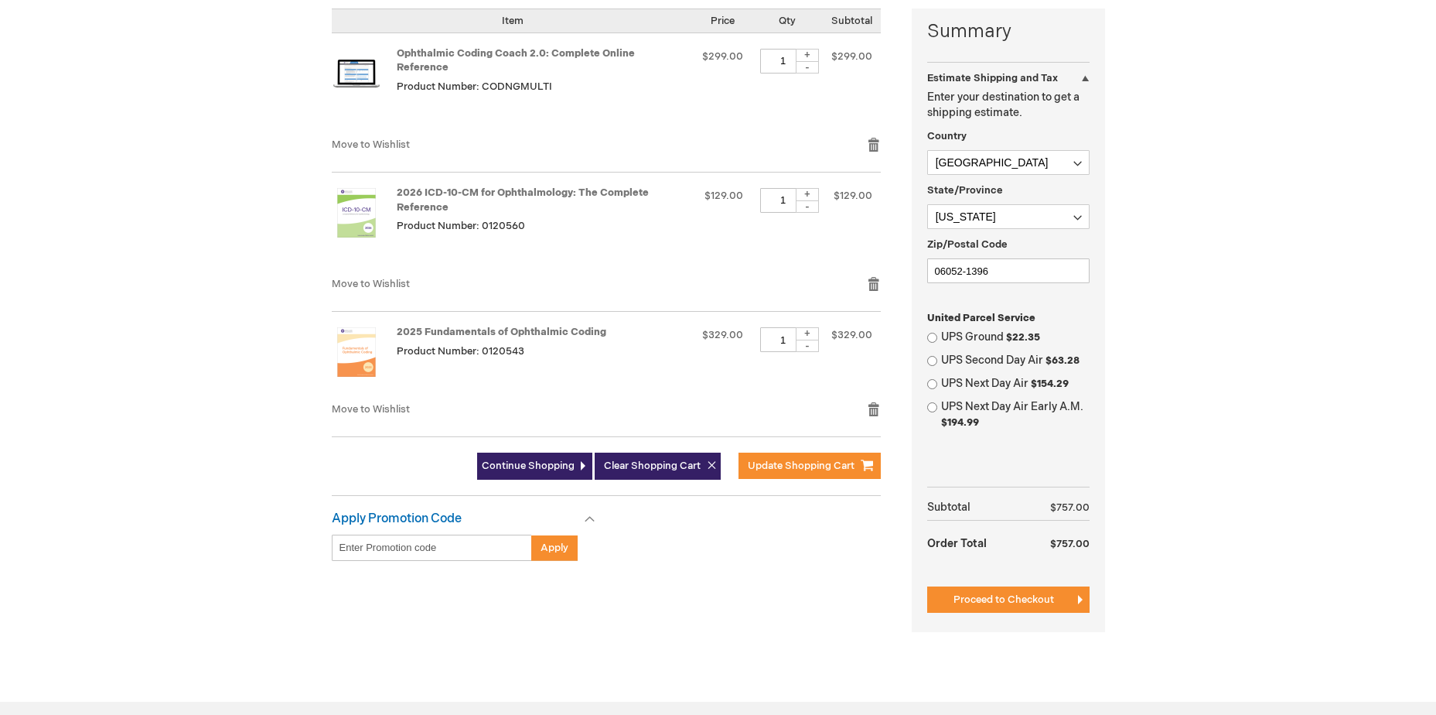
click at [421, 534] on input "Enter discount code" at bounding box center [432, 547] width 200 height 26
paste input "BTSBG50"
type input "BTSBG50"
click at [558, 534] on button "Apply" at bounding box center [554, 547] width 46 height 26
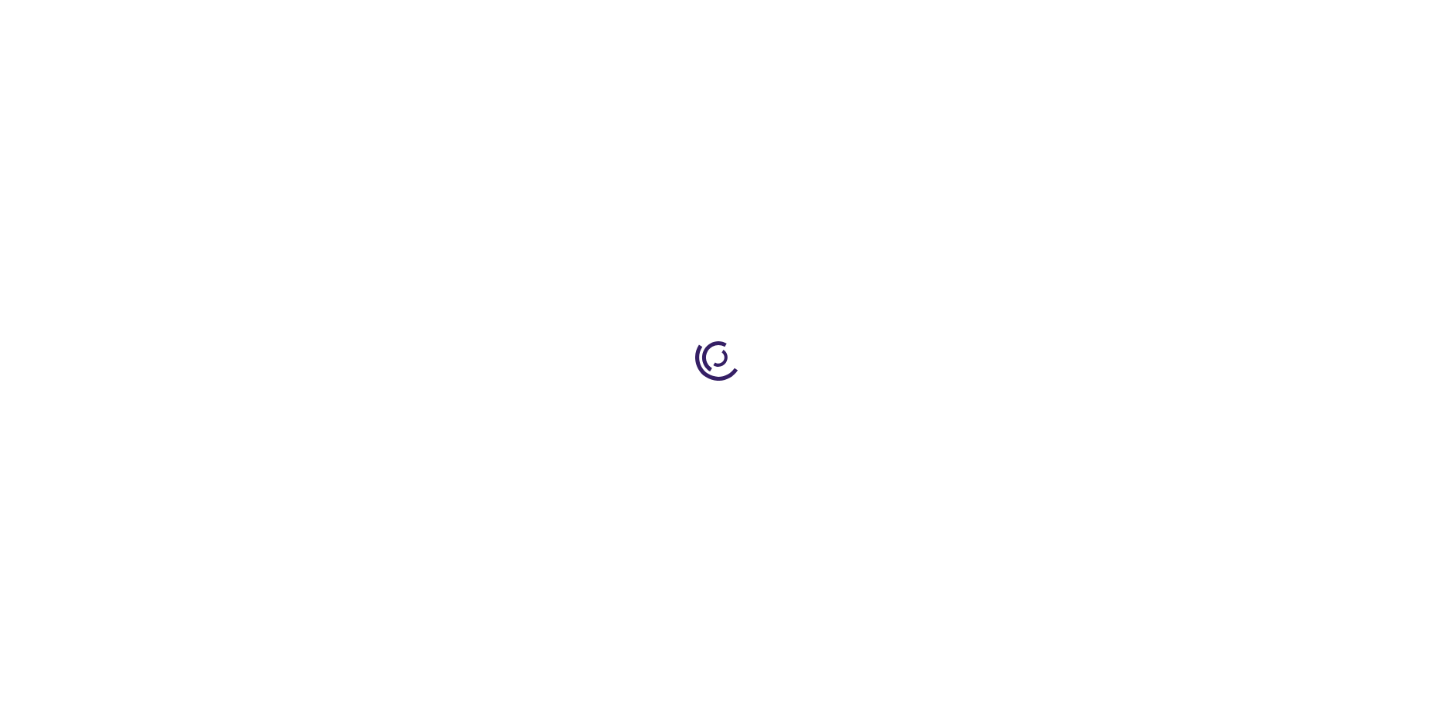
select select "US"
select select "14"
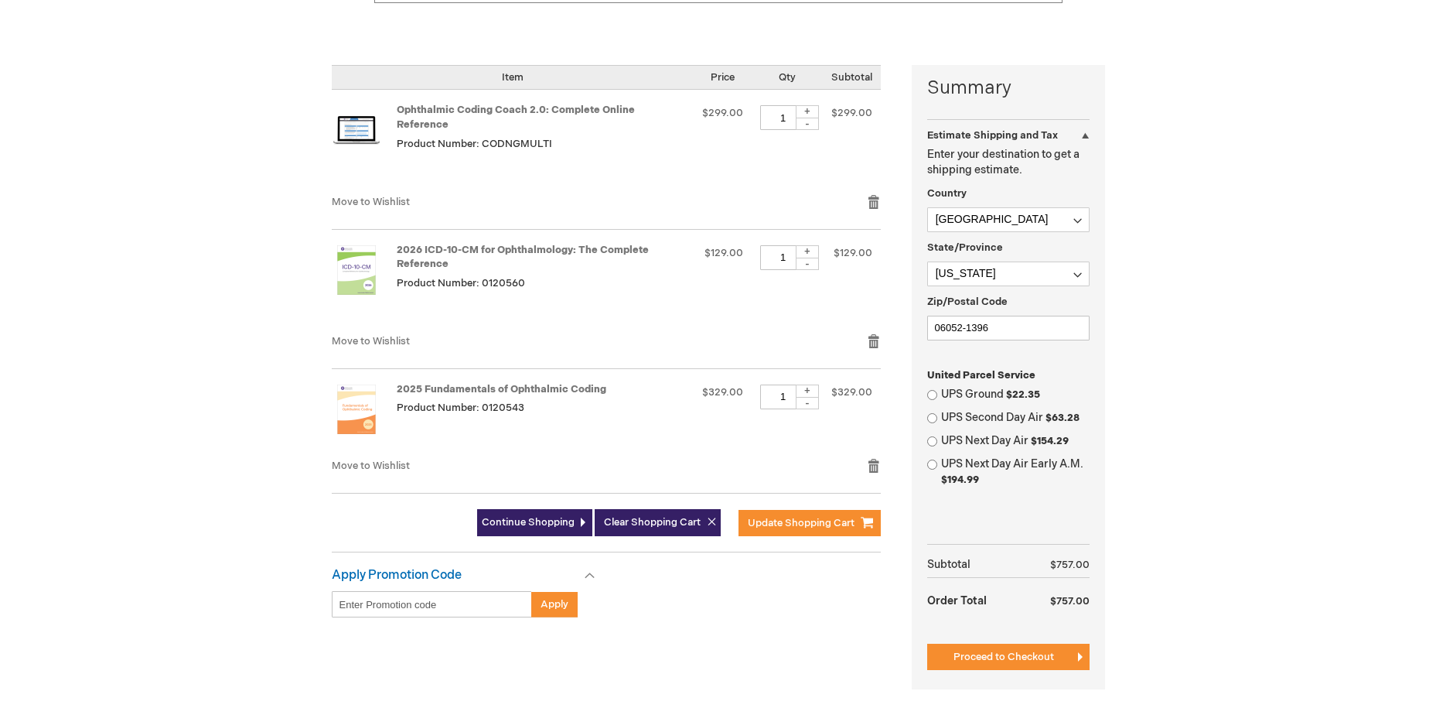
scroll to position [387, 0]
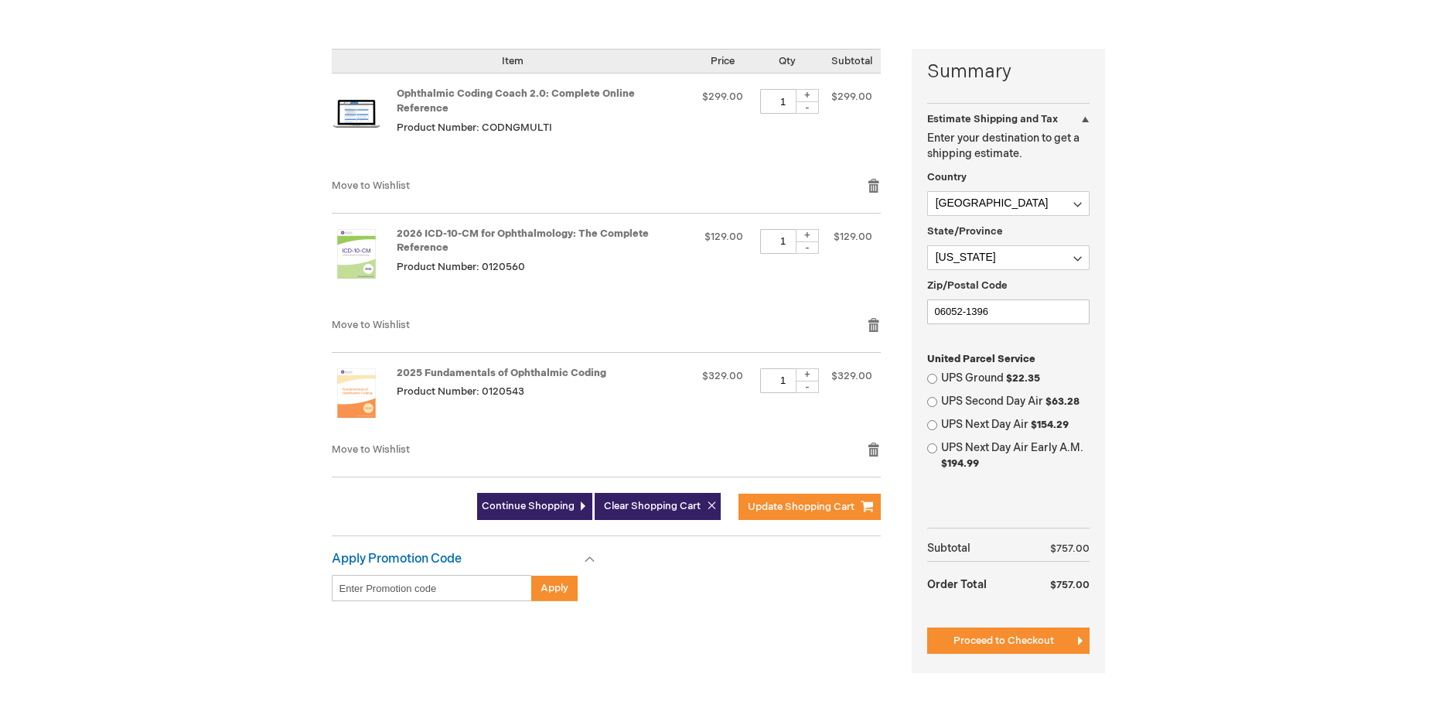
click at [1002, 378] on label "UPS Ground $22.35" at bounding box center [1015, 377] width 148 height 15
click at [937, 378] on input "UPS Ground $22.35" at bounding box center [932, 379] width 10 height 10
radio input "true"
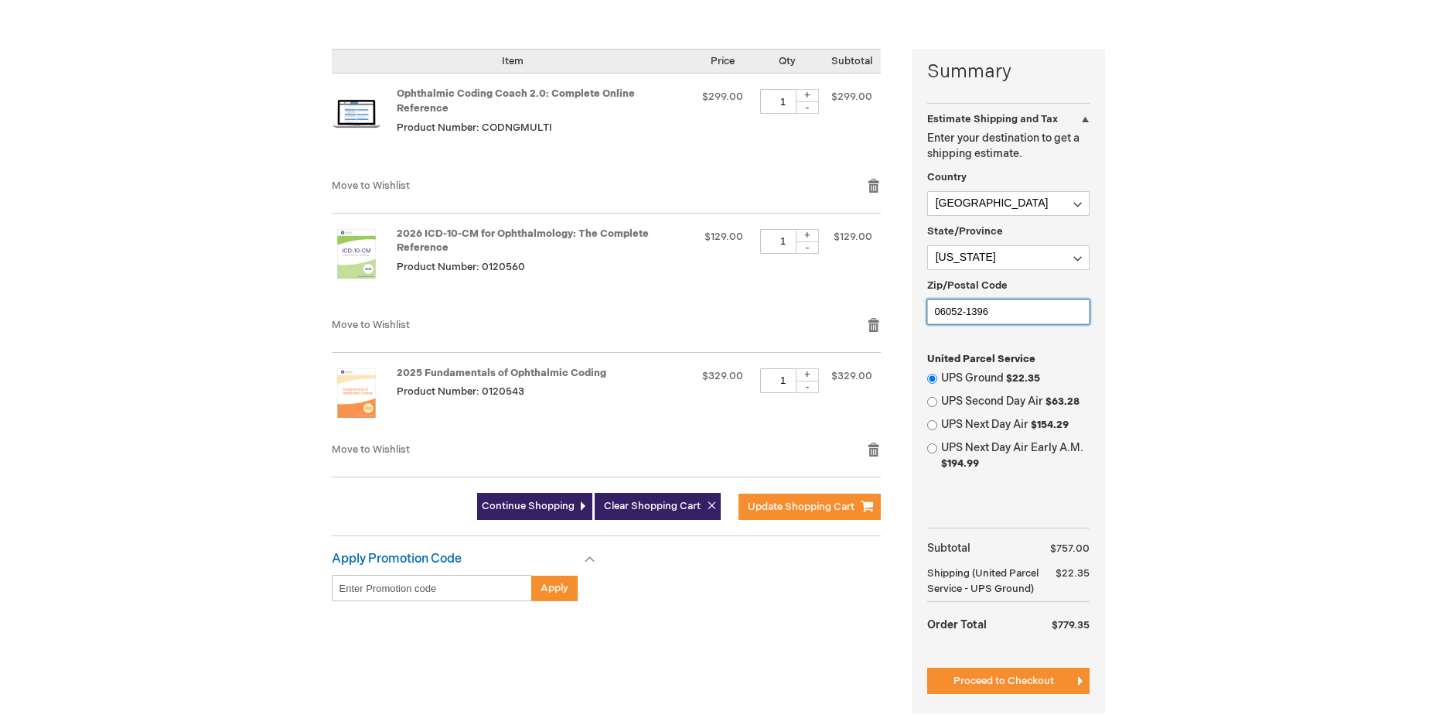
click at [1019, 307] on input "06052-1396" at bounding box center [1008, 311] width 162 height 25
drag, startPoint x: 1019, startPoint y: 307, endPoint x: 888, endPoint y: 304, distance: 131.5
click at [888, 305] on div "Summary Estimate Shipping and Tax Estimate Shipping and Tax Enter your destinat…" at bounding box center [718, 390] width 773 height 683
paste input "67"
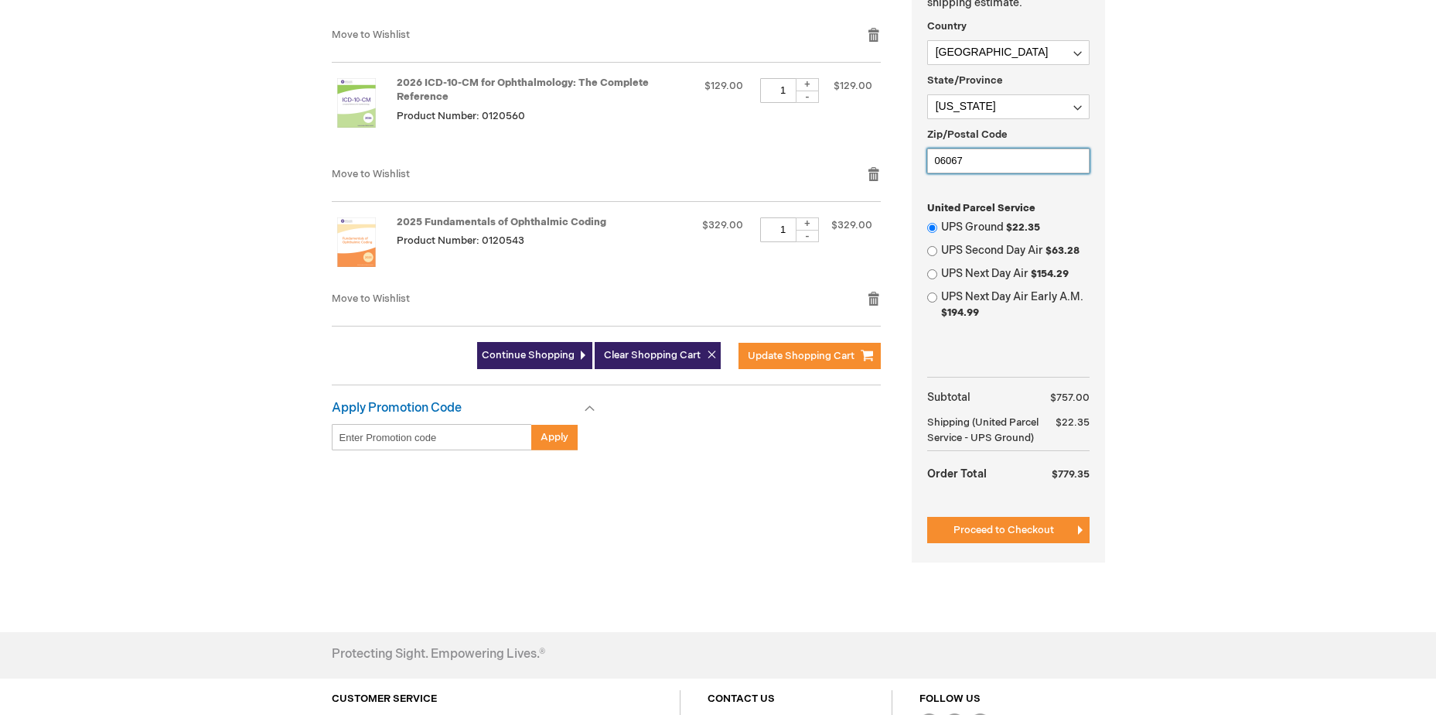
scroll to position [541, 0]
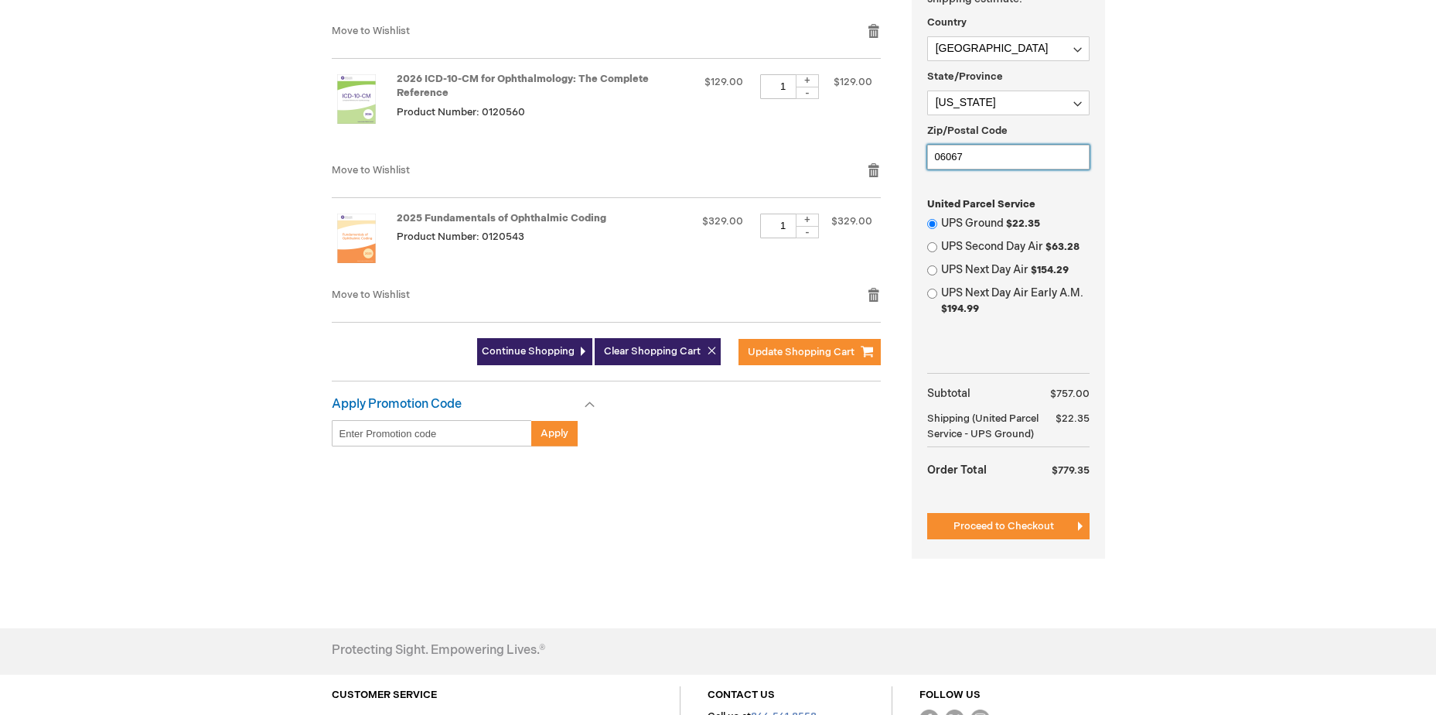
type input "06067"
click at [1426, 451] on div "Jessica Lundeen Log Out Search My Cart 3 3 items CLOSE RECENTLY ADDED ITEM(S) C…" at bounding box center [718, 166] width 1436 height 1414
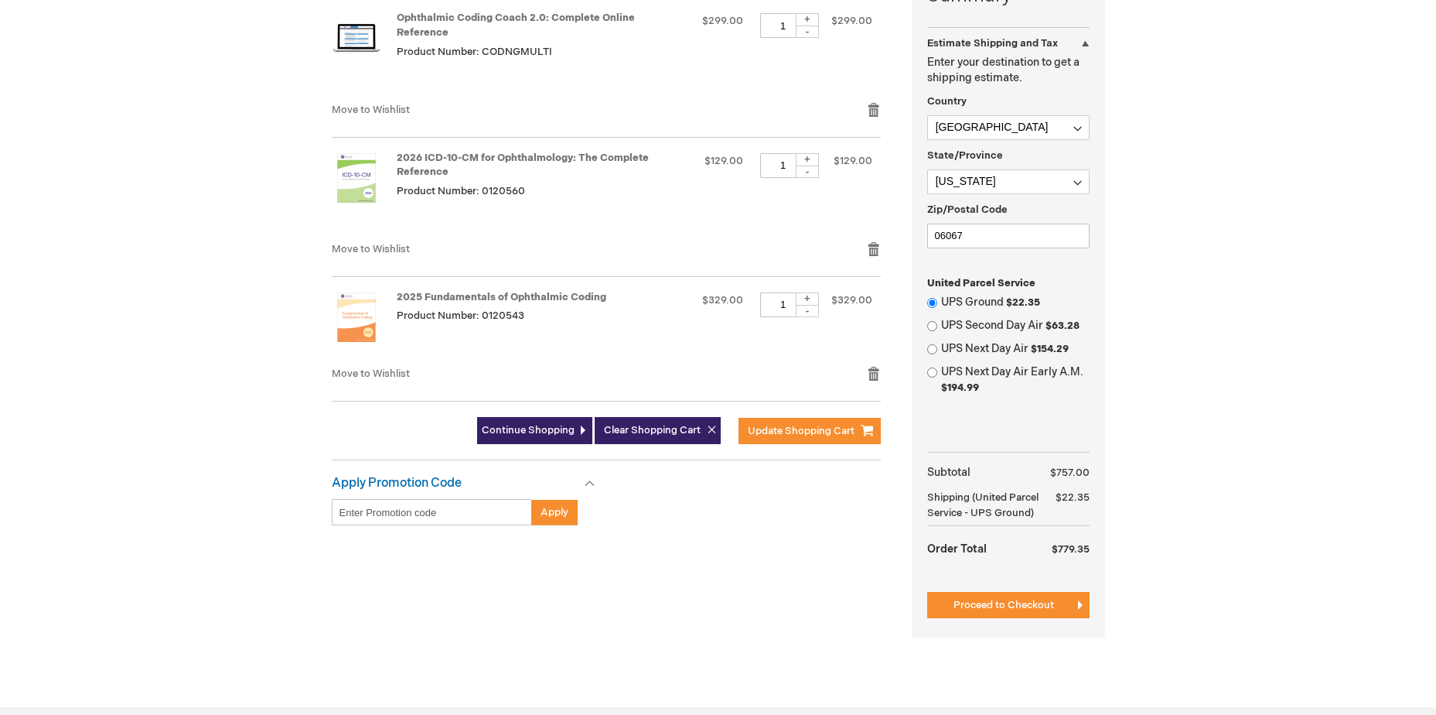
scroll to position [464, 0]
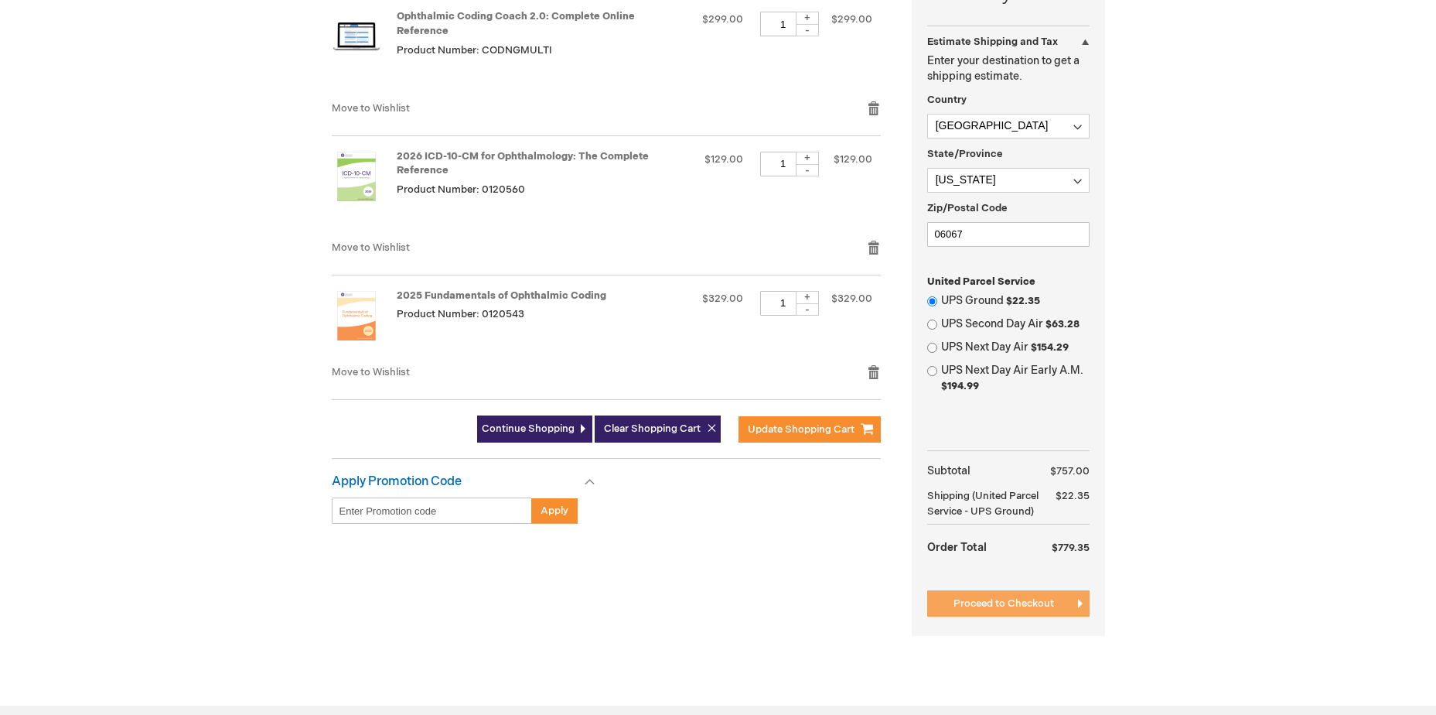
click at [1046, 597] on span "Proceed to Checkout" at bounding box center [1003, 603] width 101 height 12
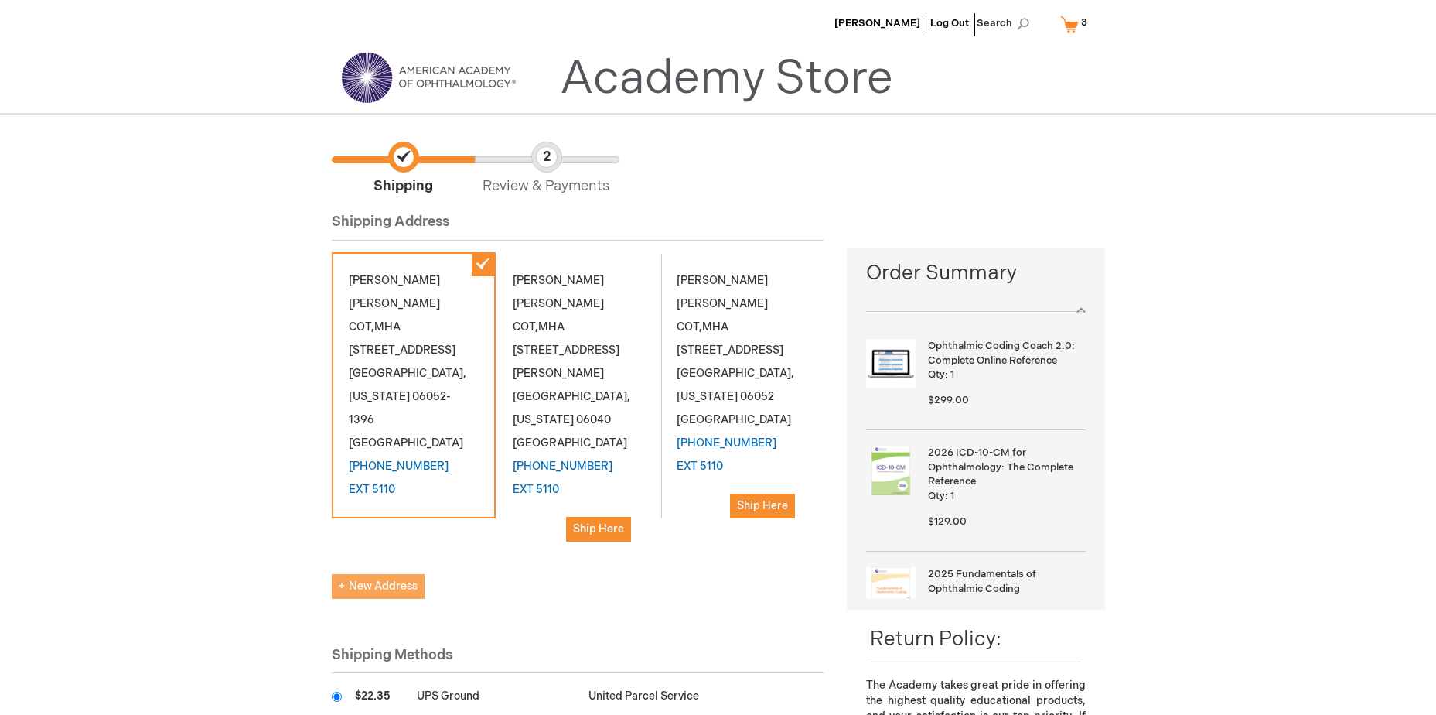
click at [377, 584] on span "New Address" at bounding box center [378, 585] width 79 height 13
select select "US"
select select "14"
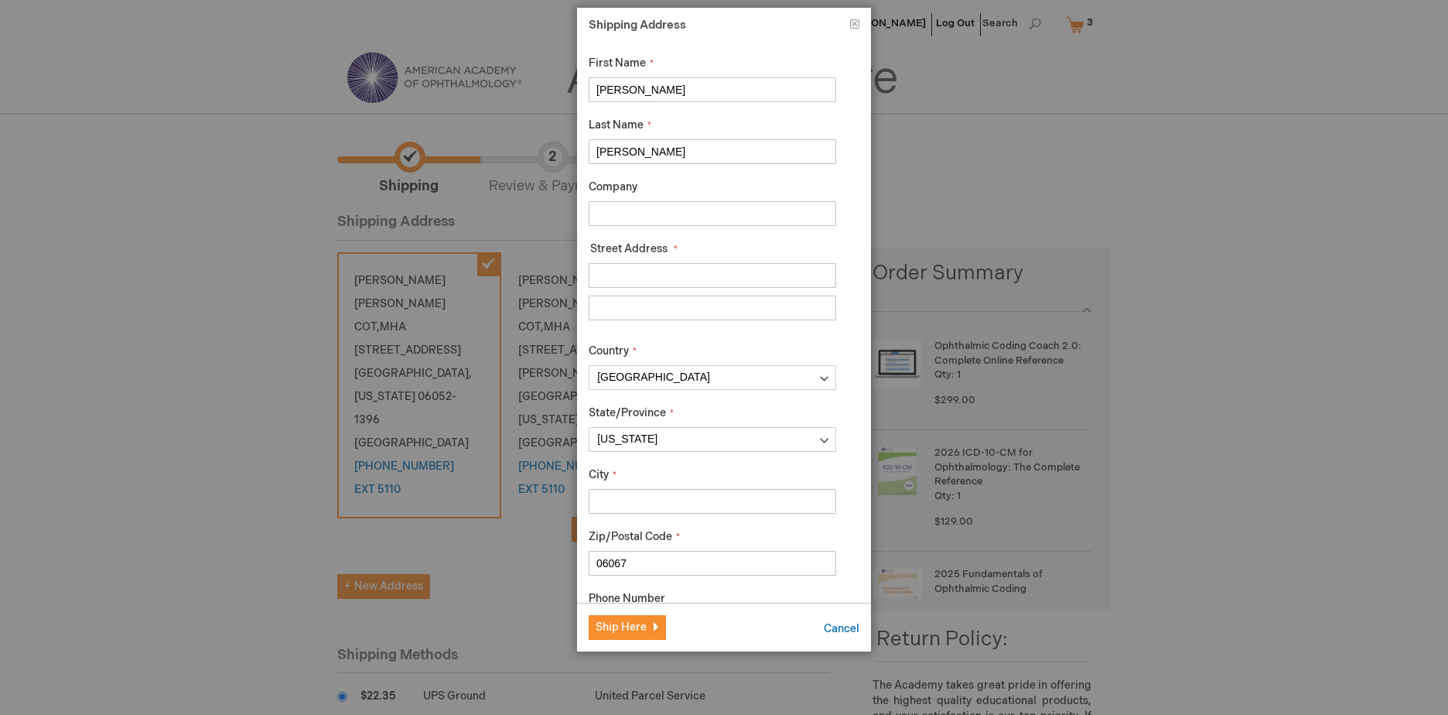
click at [634, 220] on input "Company" at bounding box center [711, 213] width 247 height 25
type input "[PERSON_NAME] Physicians"
type input "[STREET_ADDRESS][PERSON_NAME]"
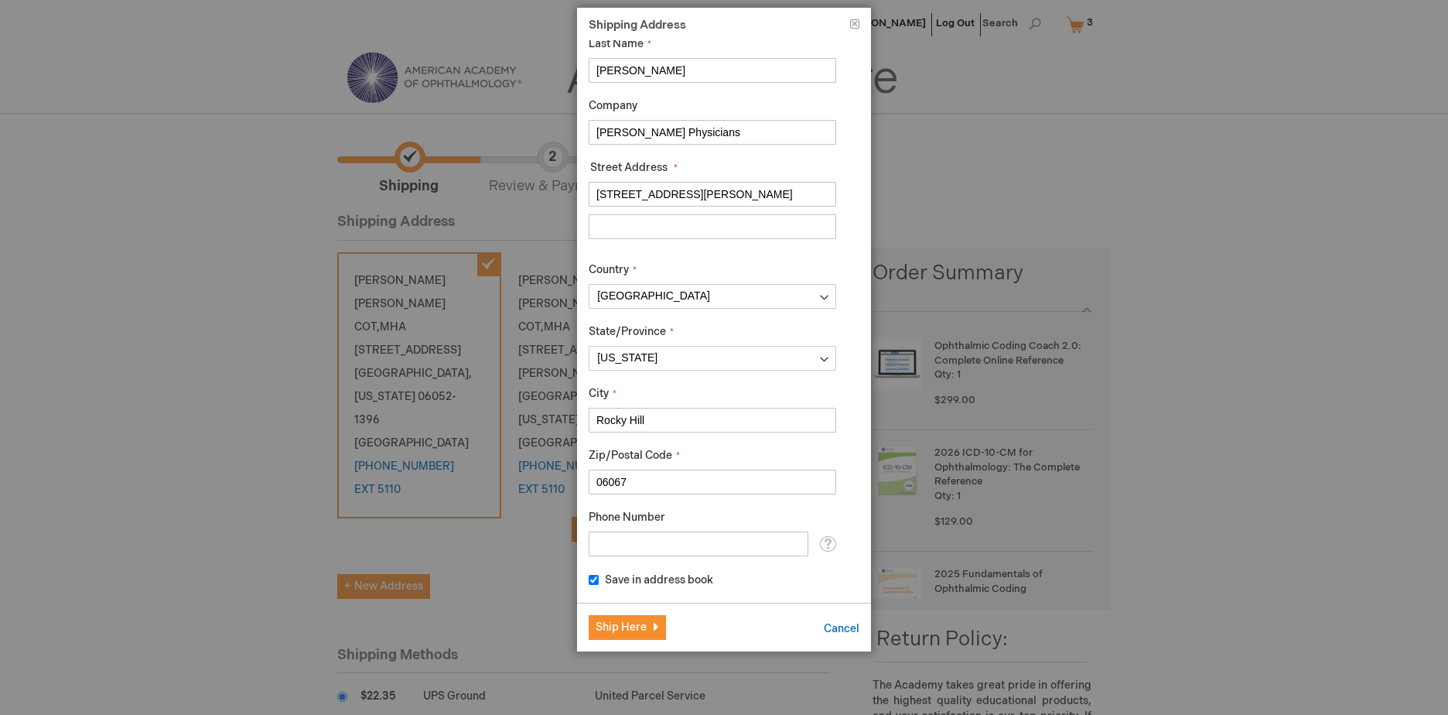
scroll to position [82, 0]
type input "Rocky Hill"
click at [682, 553] on input "Phone Number" at bounding box center [698, 542] width 220 height 25
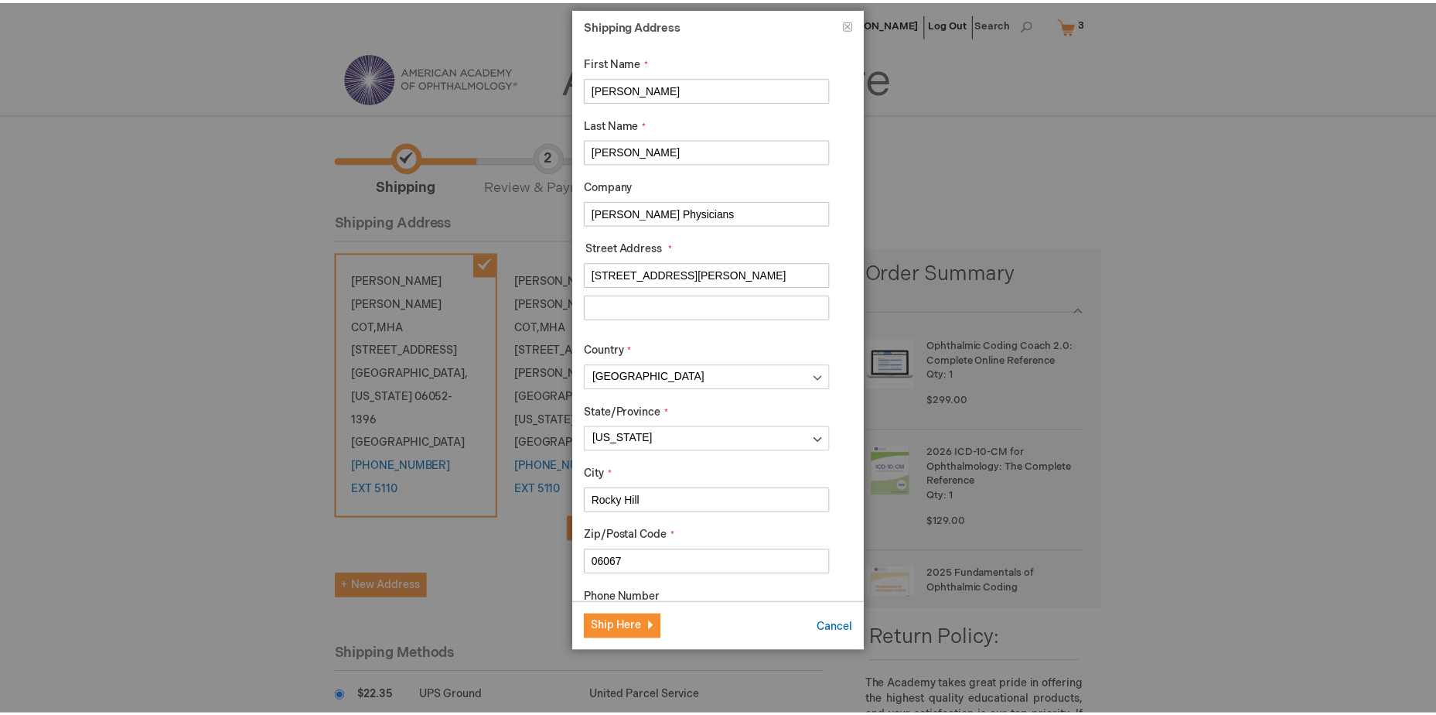
scroll to position [0, 0]
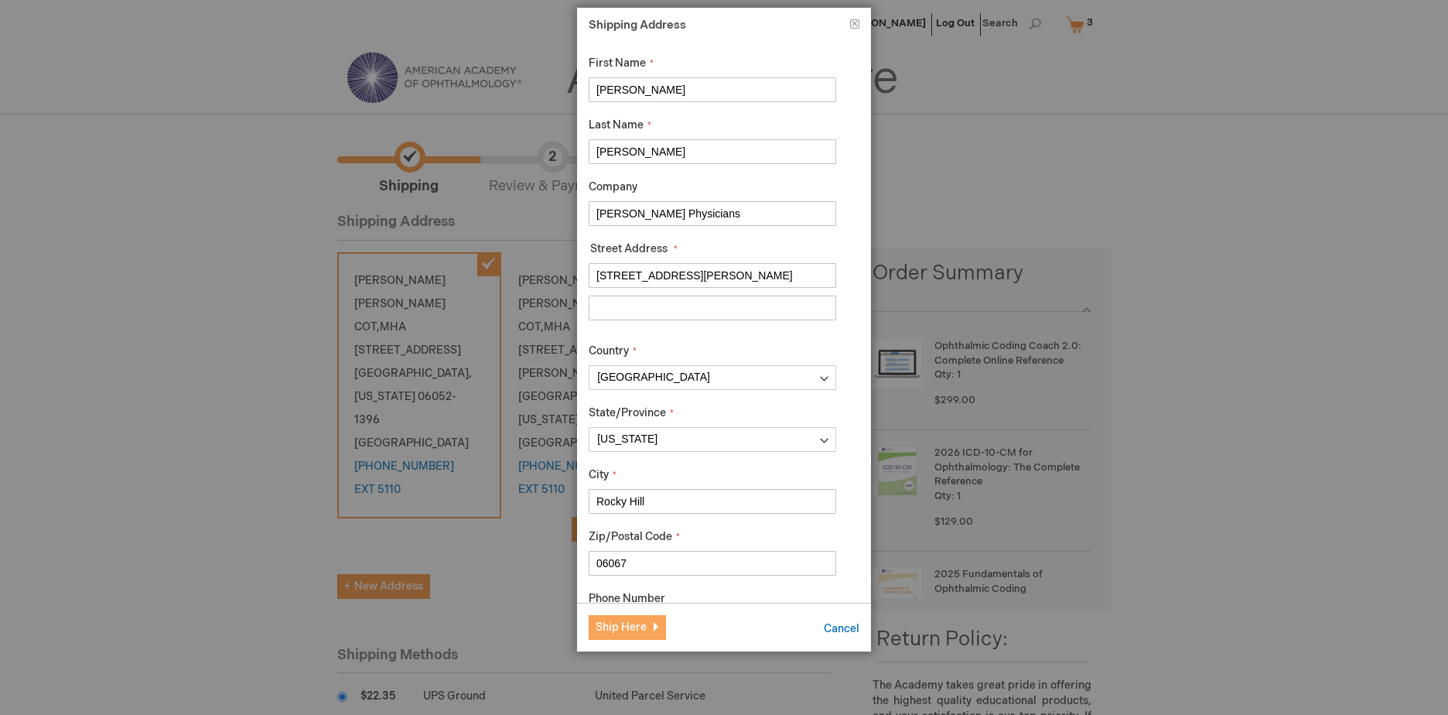
type input "[PHONE_NUMBER]"
click at [626, 627] on span "Ship Here" at bounding box center [620, 626] width 51 height 13
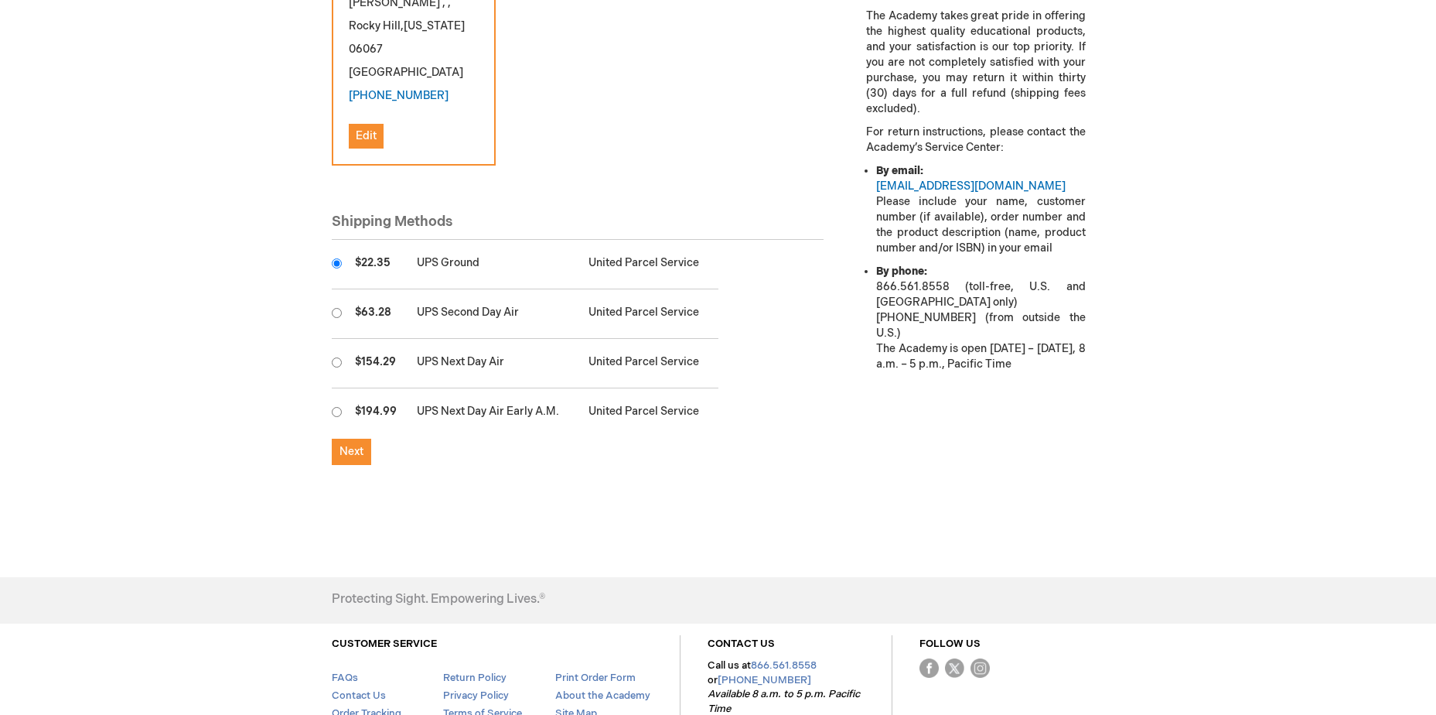
scroll to position [696, 0]
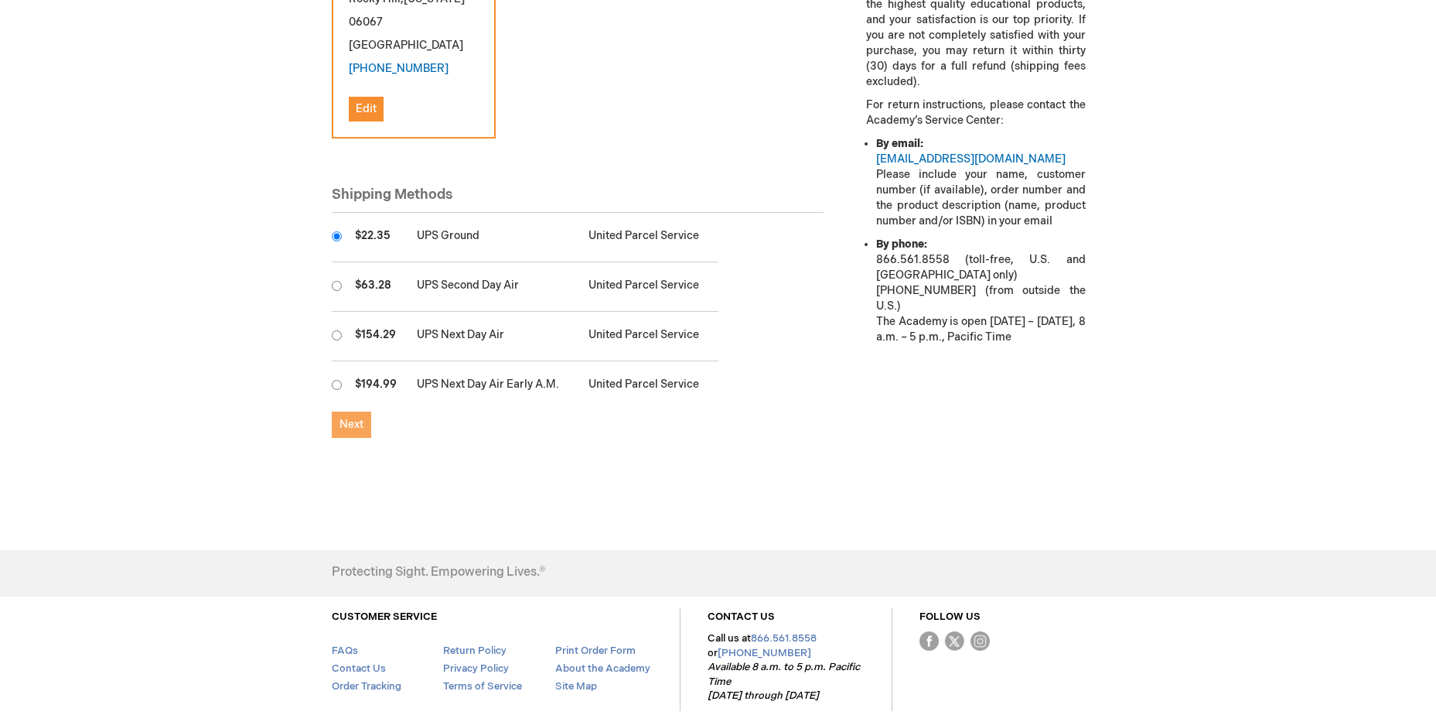
click at [360, 437] on button "Next" at bounding box center [351, 424] width 39 height 26
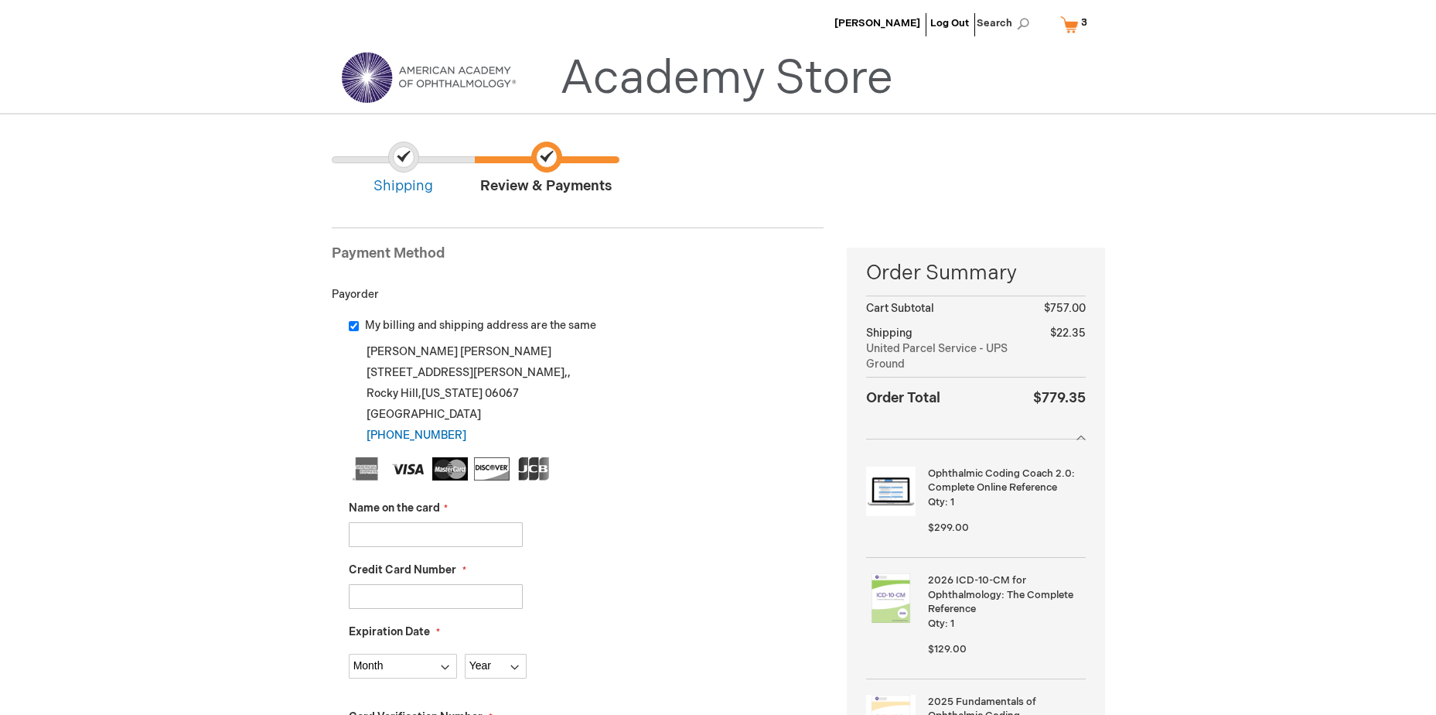
click at [431, 534] on input "Name on the card" at bounding box center [436, 534] width 174 height 25
type input "[PERSON_NAME]"
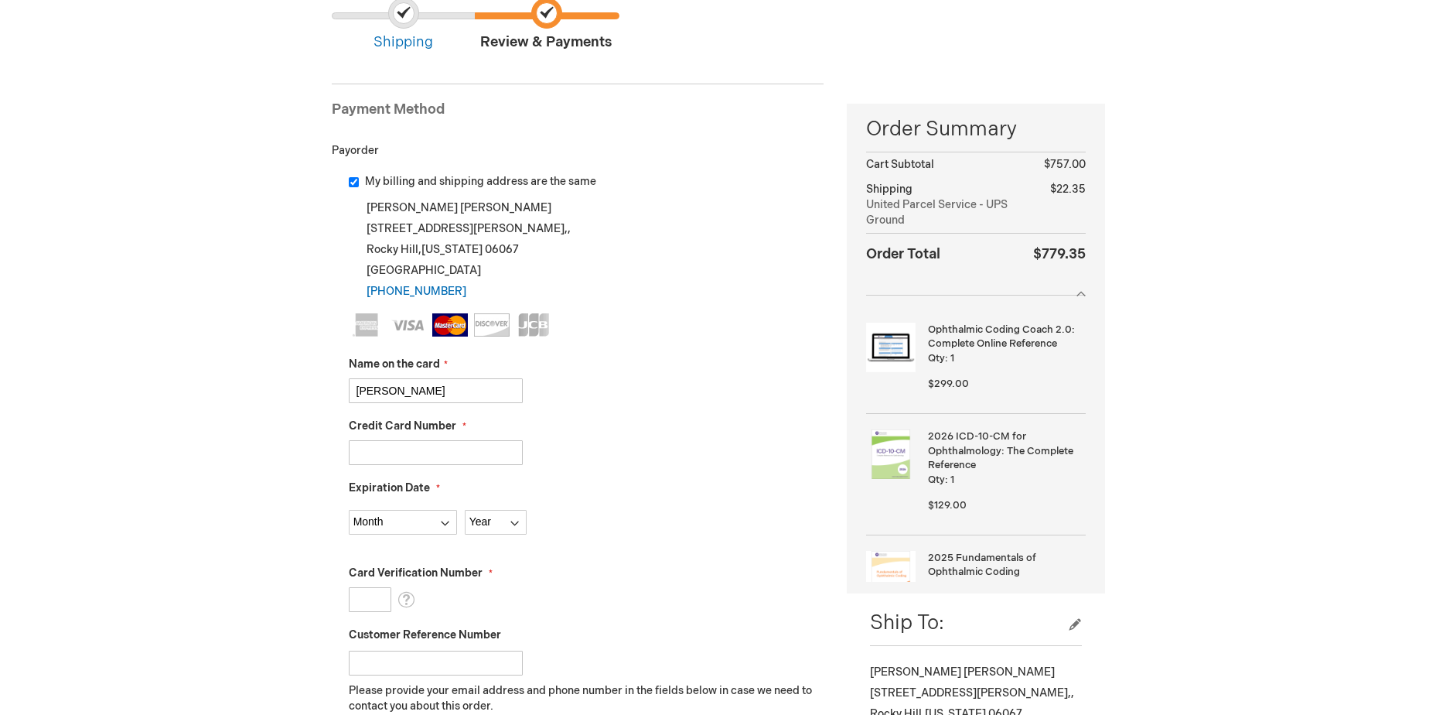
scroll to position [155, 0]
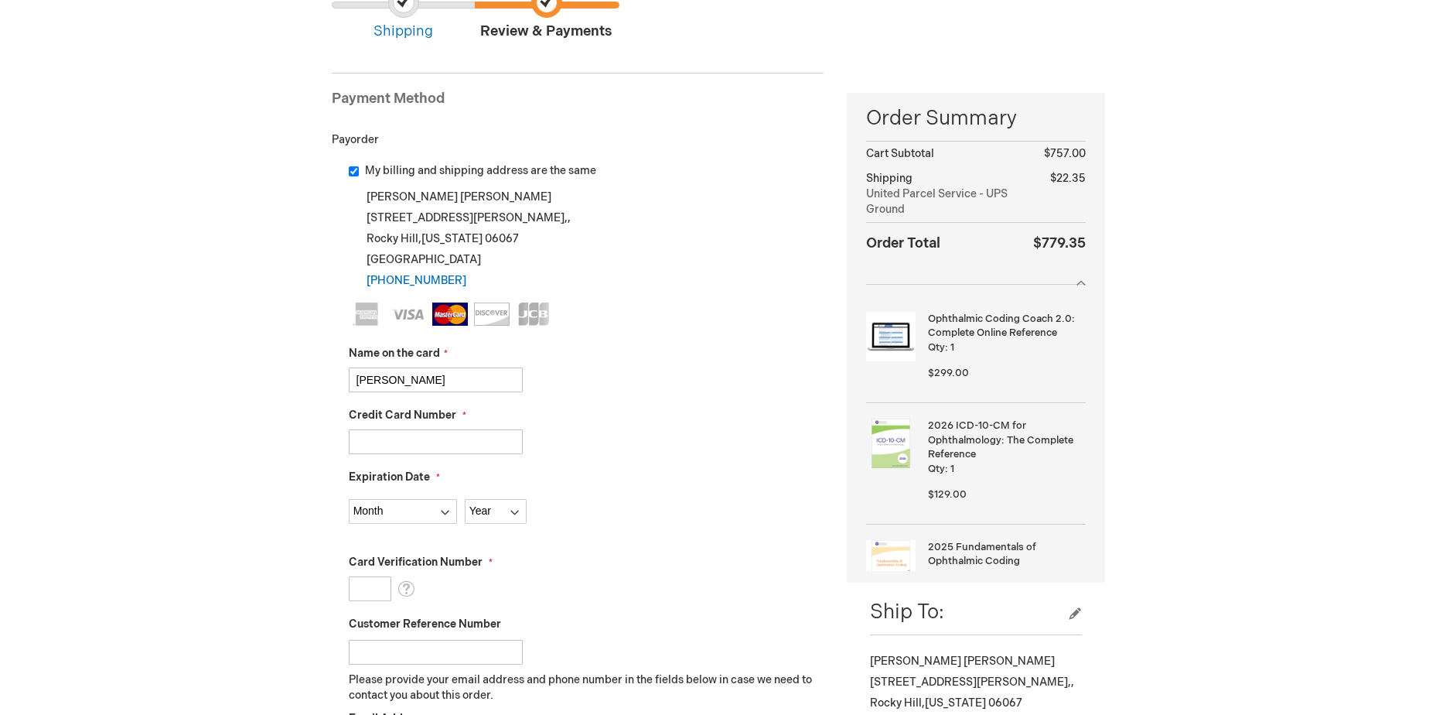
type input "5530950004109157"
click at [412, 516] on select "Month 01 - January 02 - February 03 - March 04 - April 05 - May 06 - June 07 - …" at bounding box center [403, 511] width 108 height 25
select select "8"
click at [349, 499] on select "Month 01 - January 02 - February 03 - March 04 - April 05 - May 06 - June 07 - …" at bounding box center [403, 511] width 108 height 25
click at [497, 492] on div "Month 01 - January 02 - February 03 - March 04 - April 05 - May 06 - June 07 - …" at bounding box center [587, 507] width 476 height 32
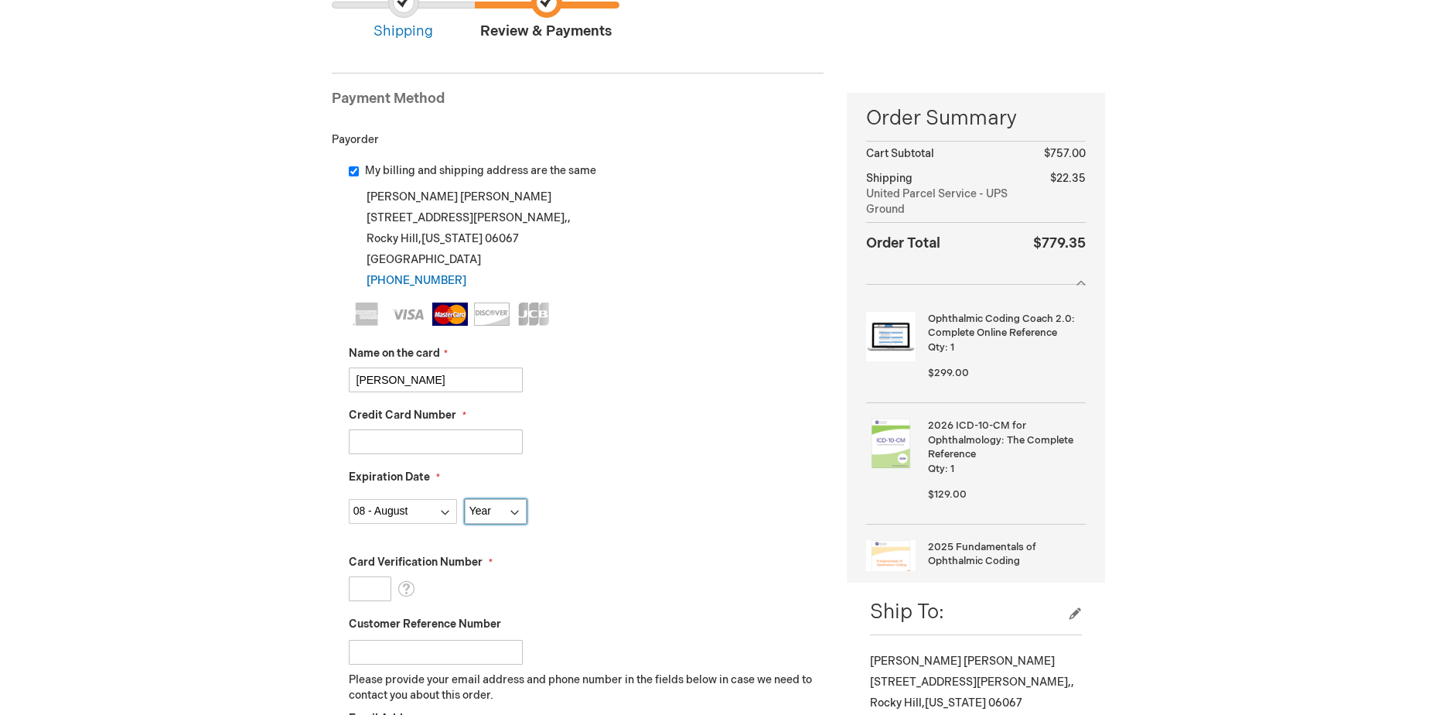
click at [506, 511] on select "Year 2025 2026 2027 2028 2029 2030 2031 2032 2033 2034 2035" at bounding box center [496, 511] width 62 height 25
select select "2029"
click at [465, 499] on select "Year 2025 2026 2027 2028 2029 2030 2031 2032 2033 2034 2035" at bounding box center [496, 511] width 62 height 25
click at [623, 490] on div "Expiration Date Month 01 - January 02 - February 03 - March 04 - April 05 - May…" at bounding box center [587, 496] width 476 height 54
click at [363, 593] on input "Card Verification Number" at bounding box center [370, 588] width 43 height 25
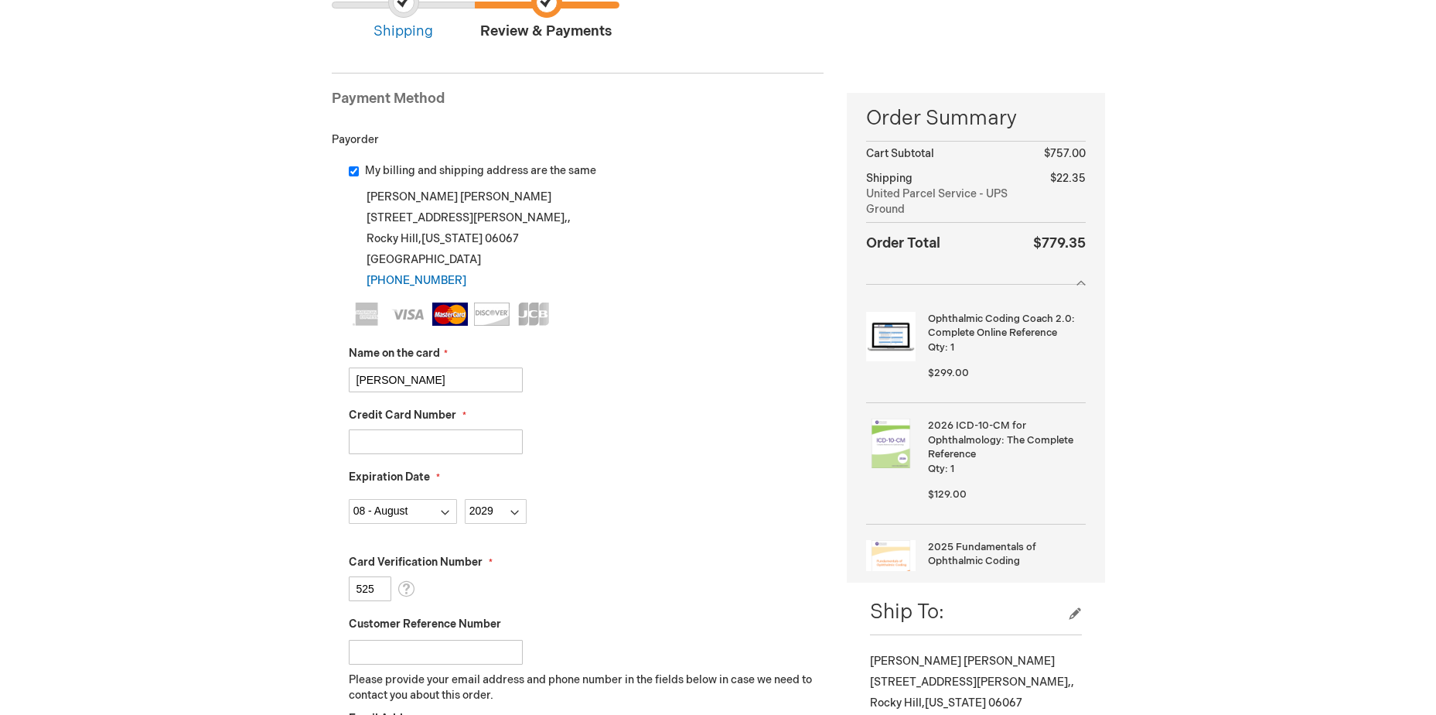
type input "525"
click at [608, 545] on fieldset "Name on the card Jessica Lundeen Credit Card Number 5530950004109157 Expiration…" at bounding box center [587, 575] width 476 height 547
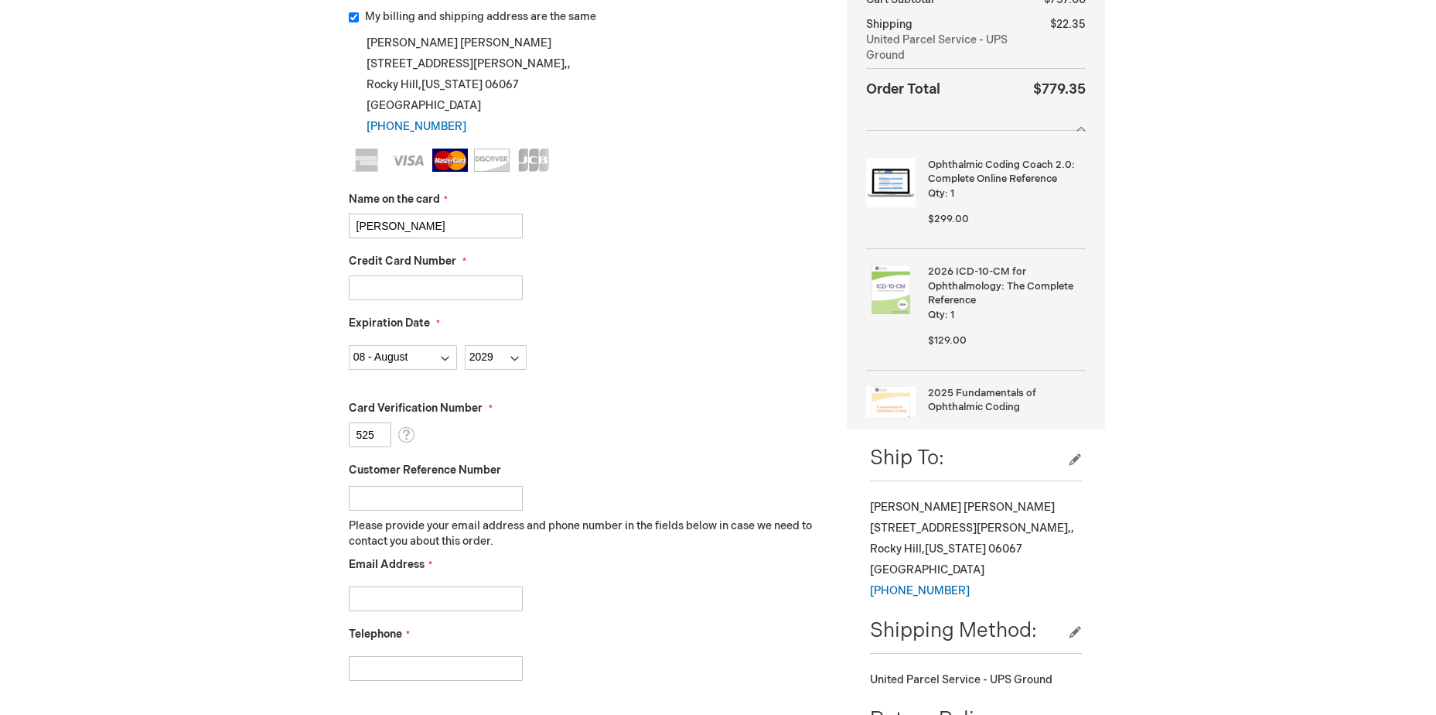
scroll to position [309, 0]
click at [433, 607] on input "Email Address" at bounding box center [436, 597] width 174 height 25
type input "jlundeen@starlingphysicians.com"
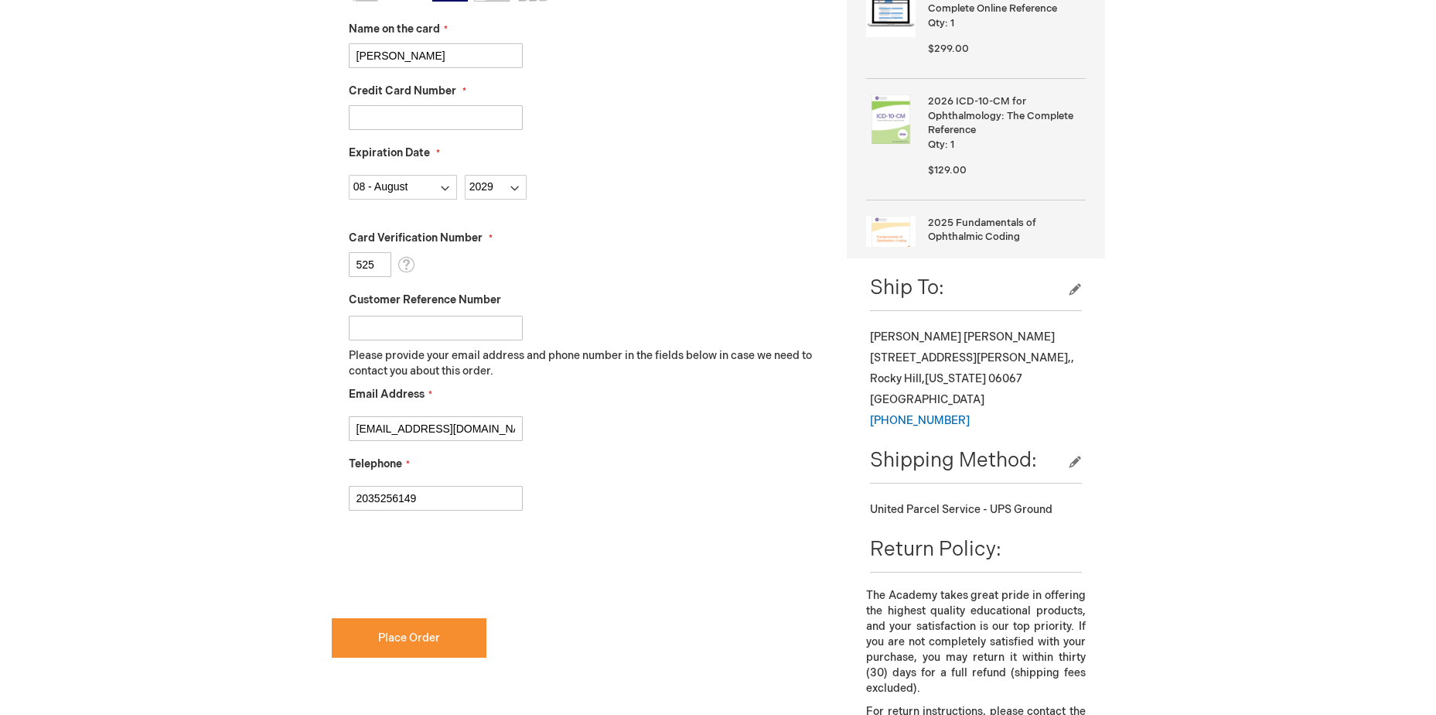
scroll to position [541, 0]
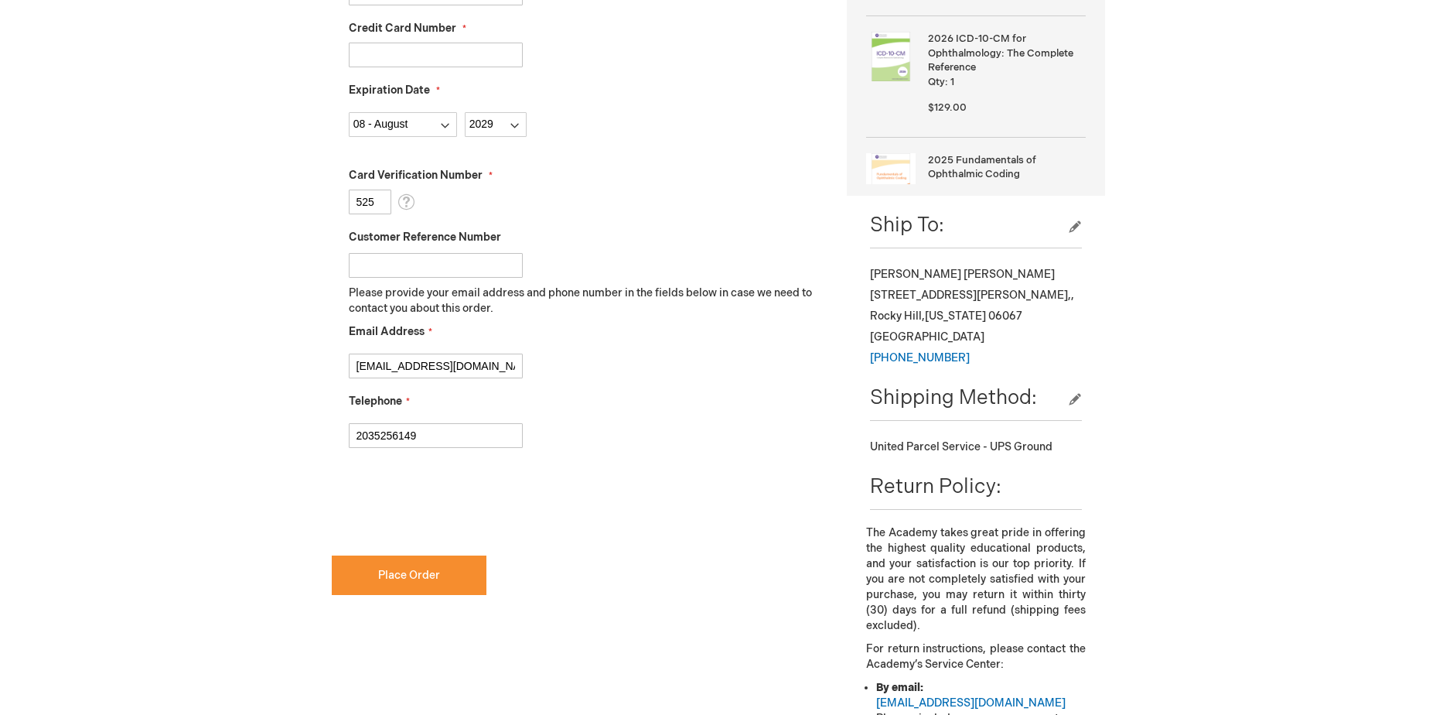
type input "2035256149"
checkbox input "true"
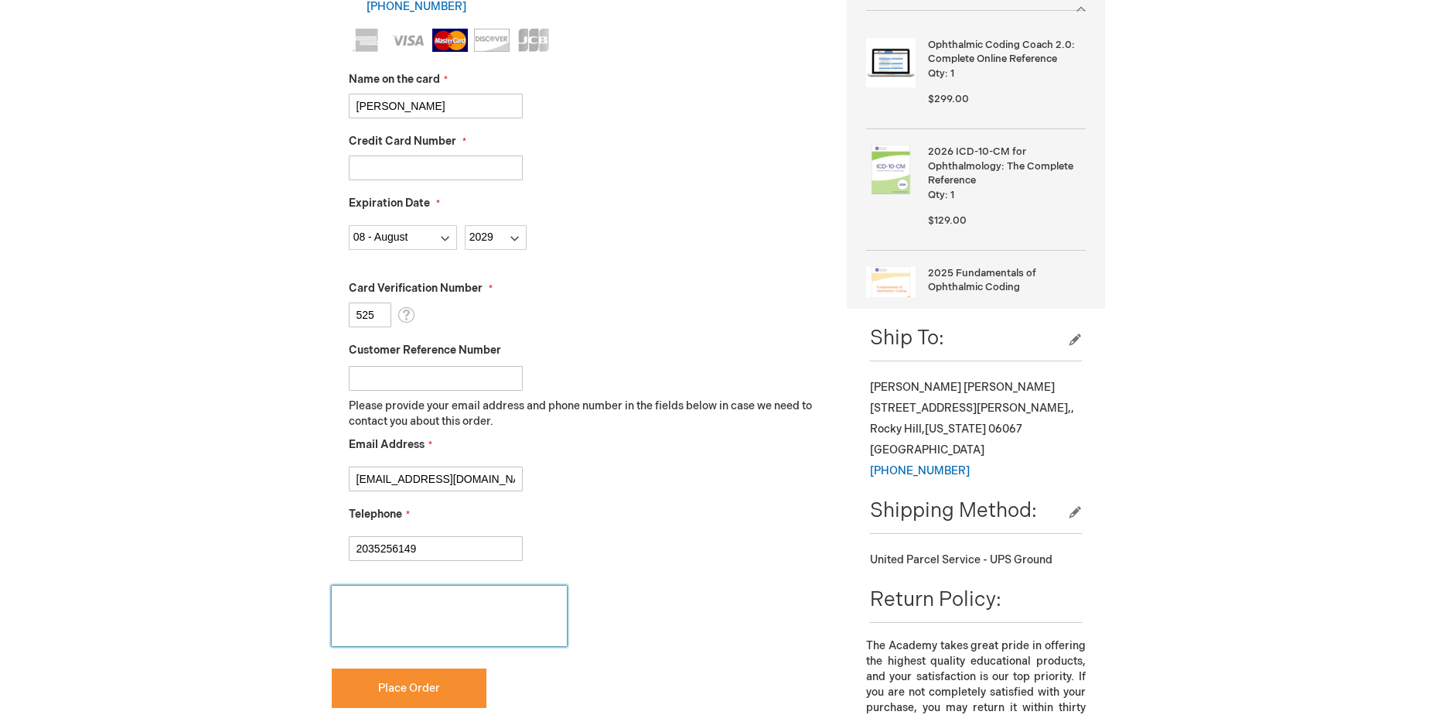
scroll to position [464, 0]
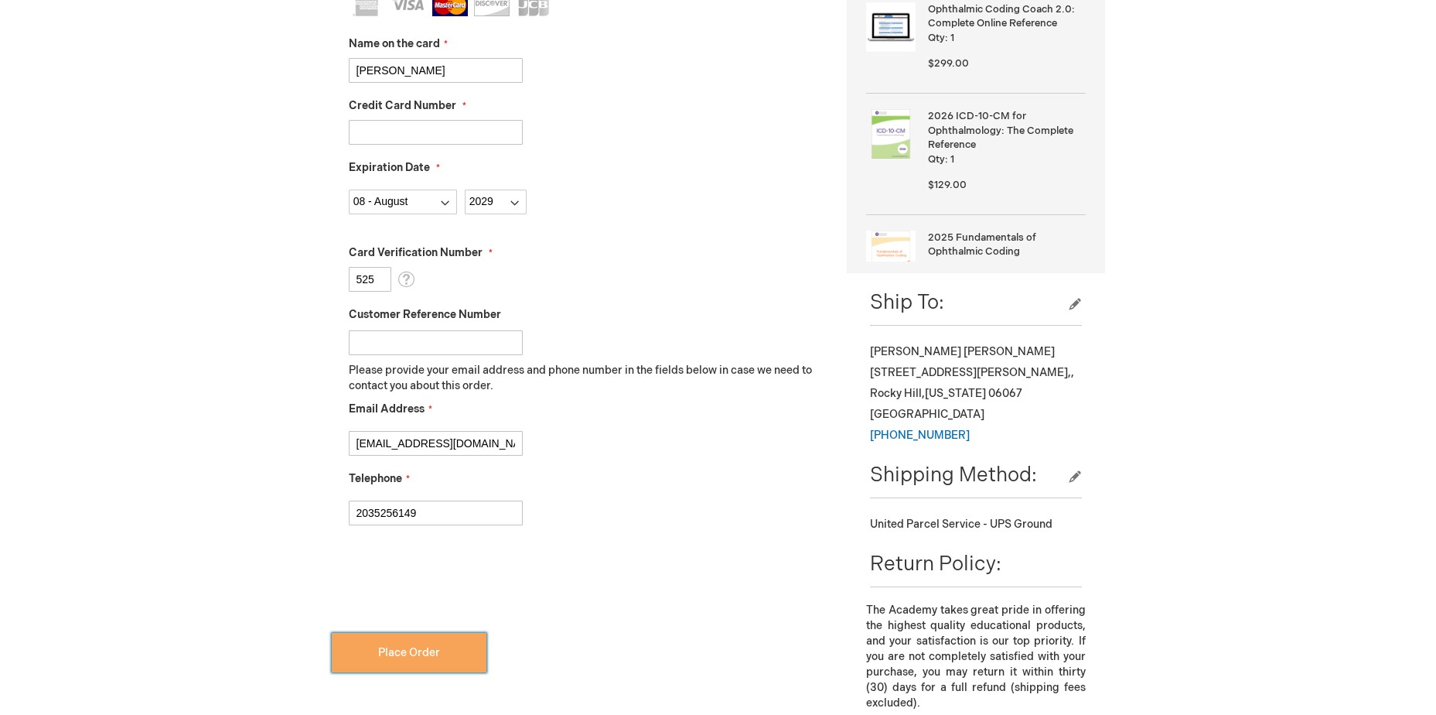
click at [440, 651] on button "Place Order" at bounding box center [409, 652] width 155 height 39
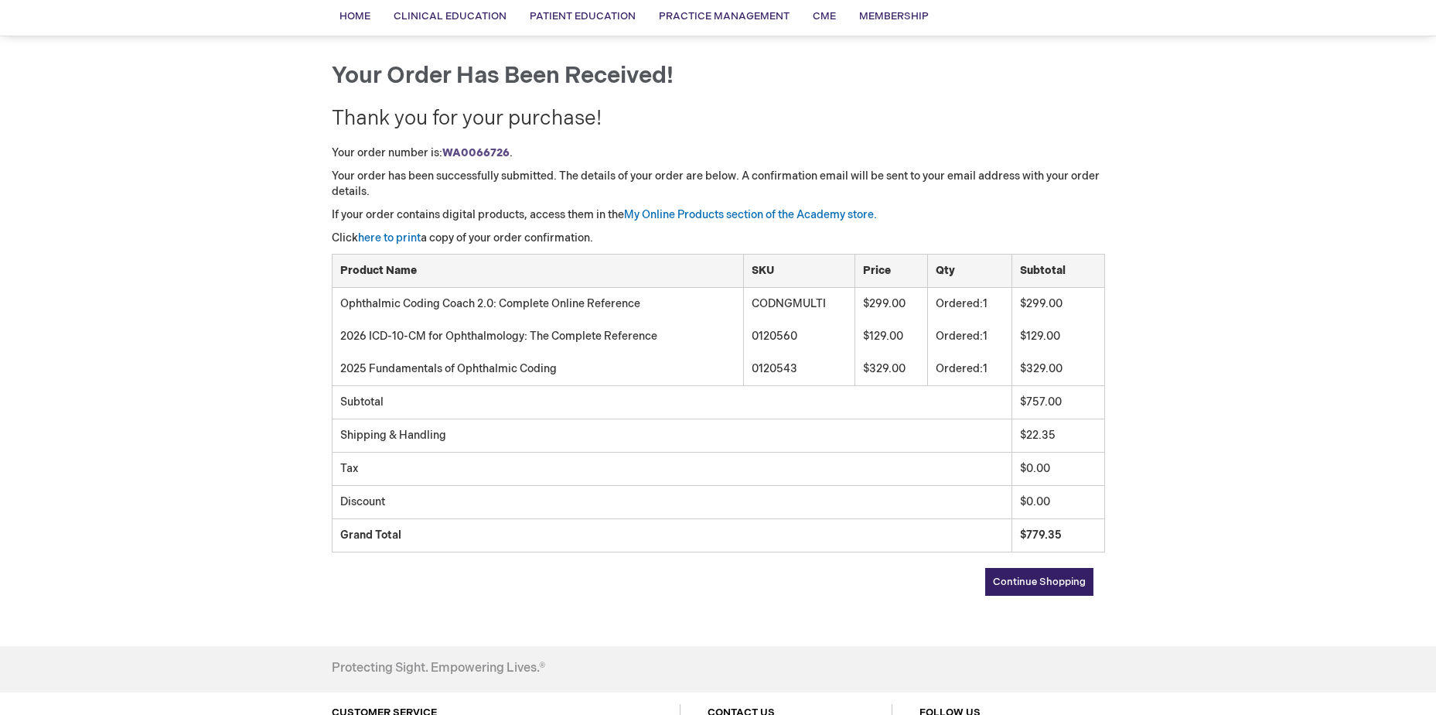
scroll to position [77, 0]
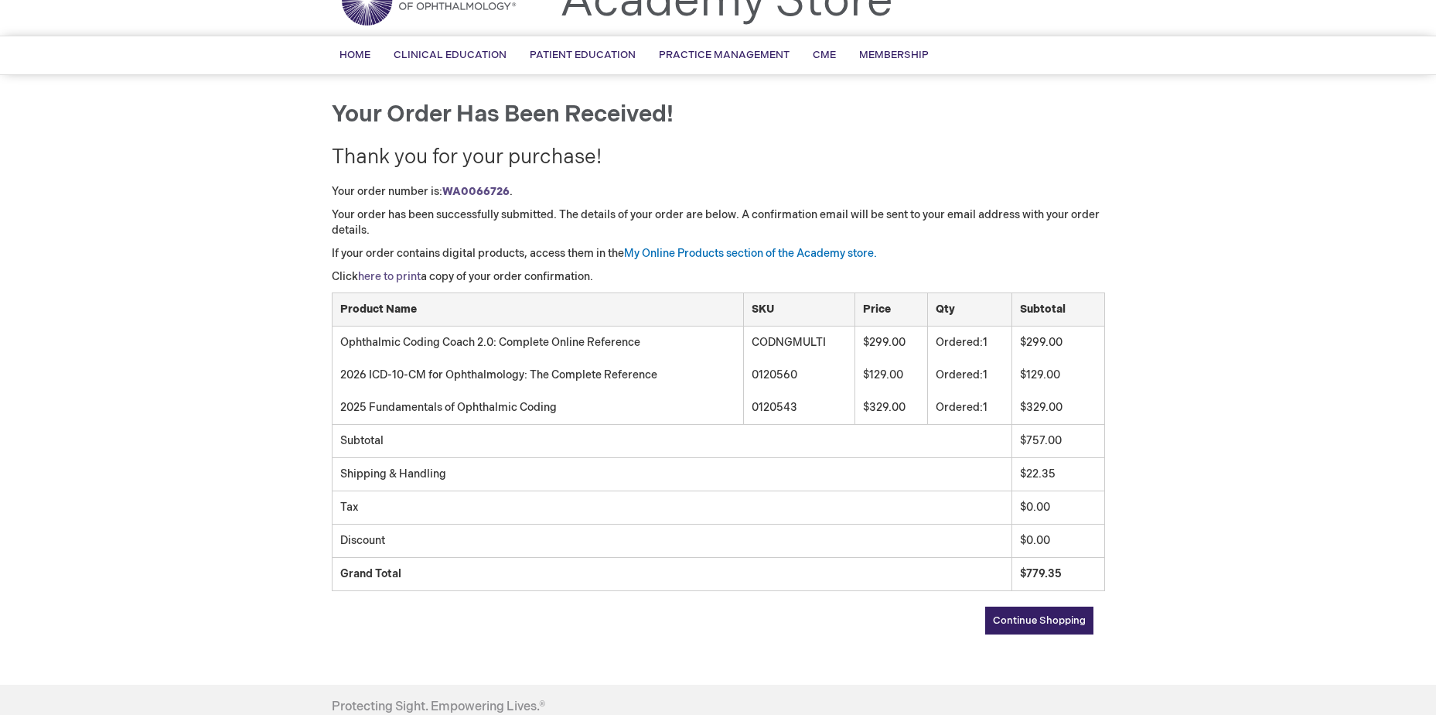
click at [400, 275] on link "here to print" at bounding box center [389, 276] width 63 height 13
